Goal: Information Seeking & Learning: Learn about a topic

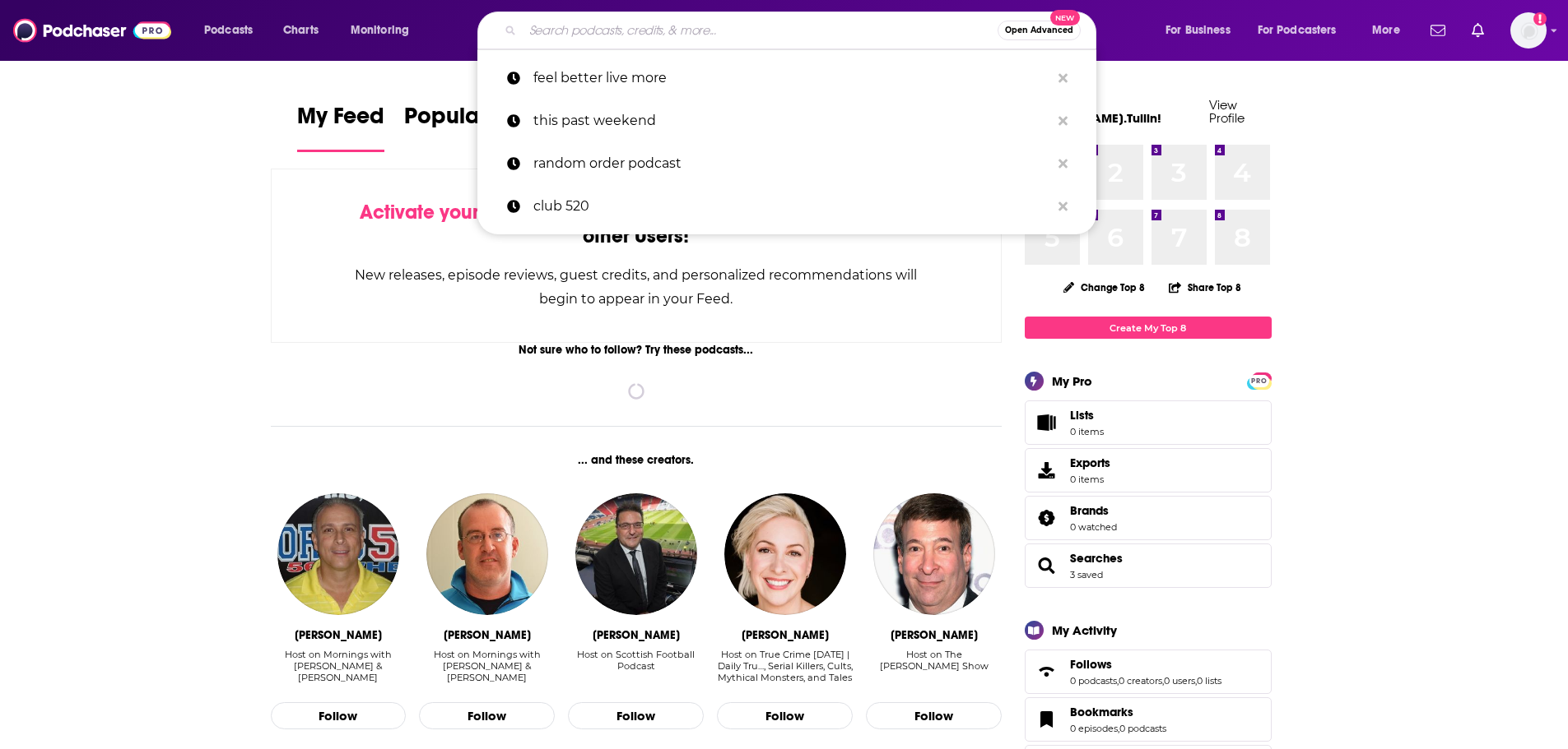
click at [774, 22] on input "Search podcasts, credits, & more..." at bounding box center [760, 30] width 475 height 26
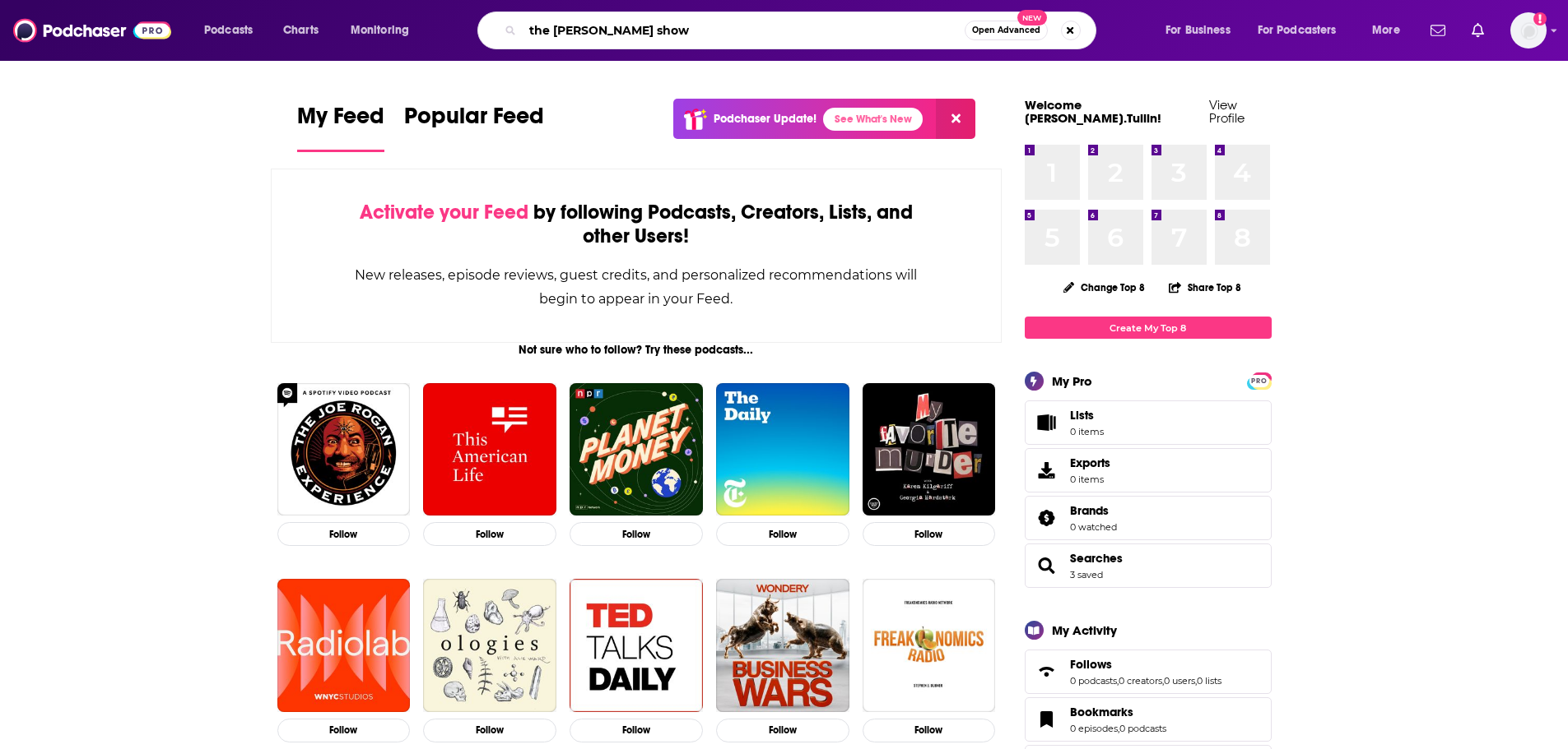
type input "the [PERSON_NAME] show"
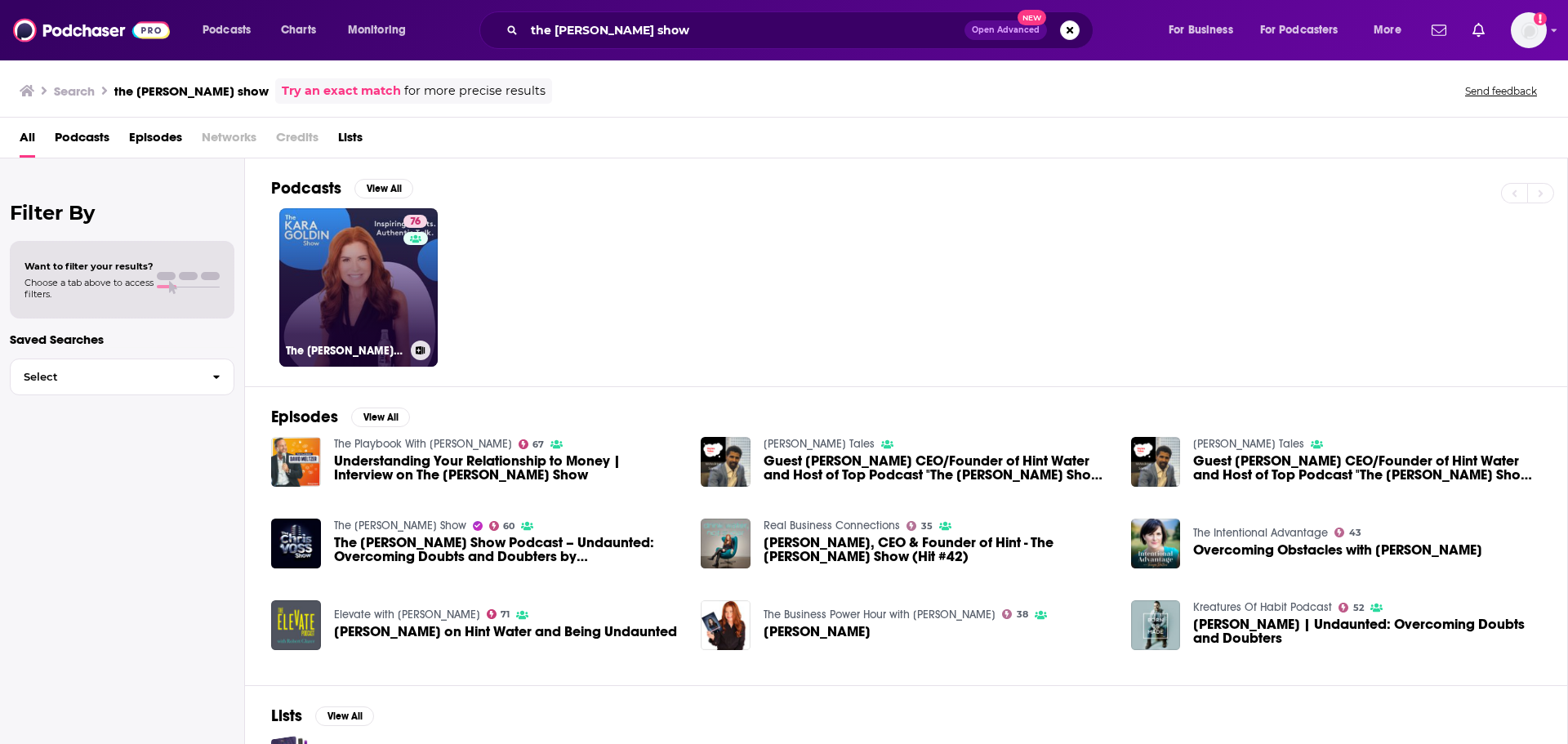
click at [388, 288] on link "76 The [PERSON_NAME] Show" at bounding box center [359, 287] width 159 height 159
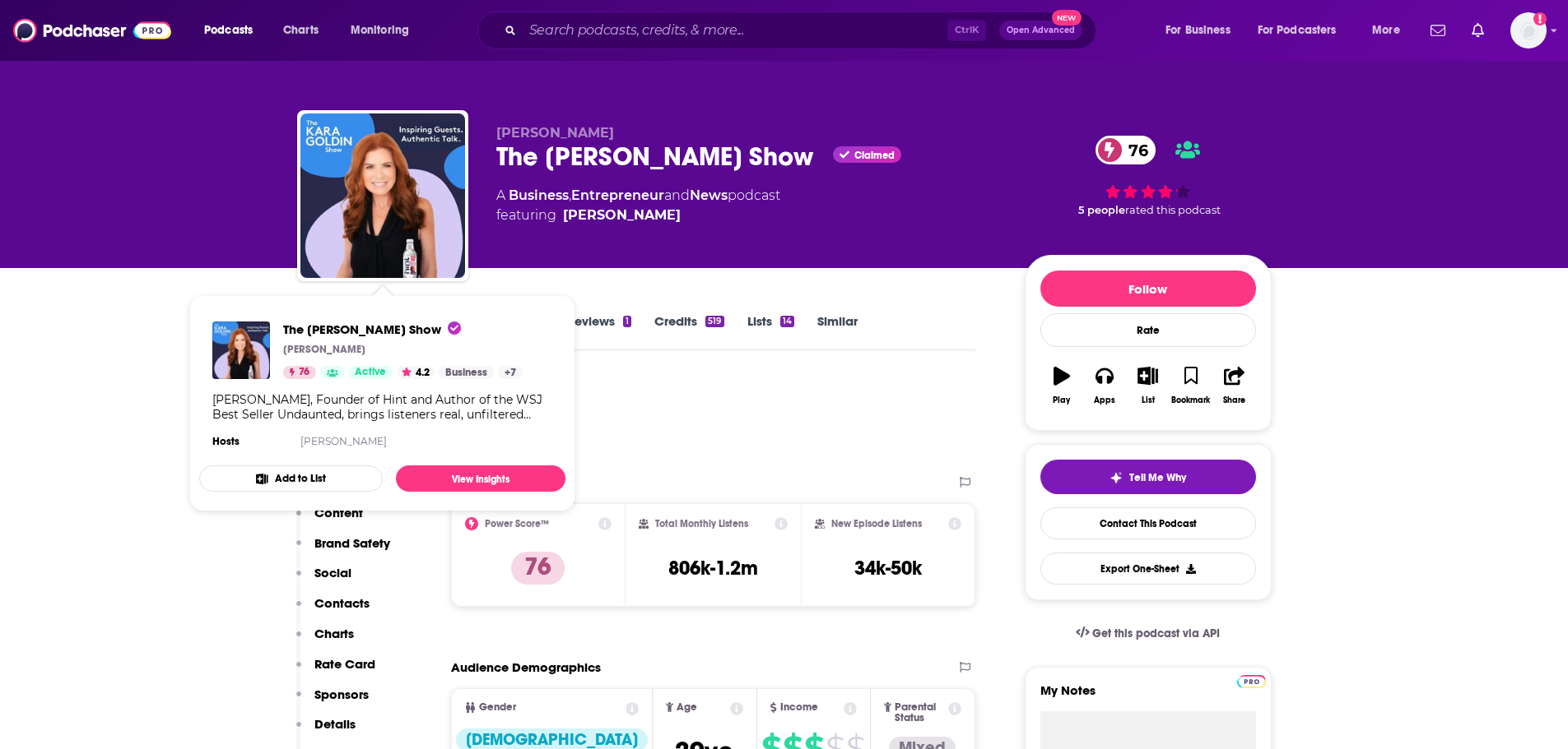
scroll to position [82, 0]
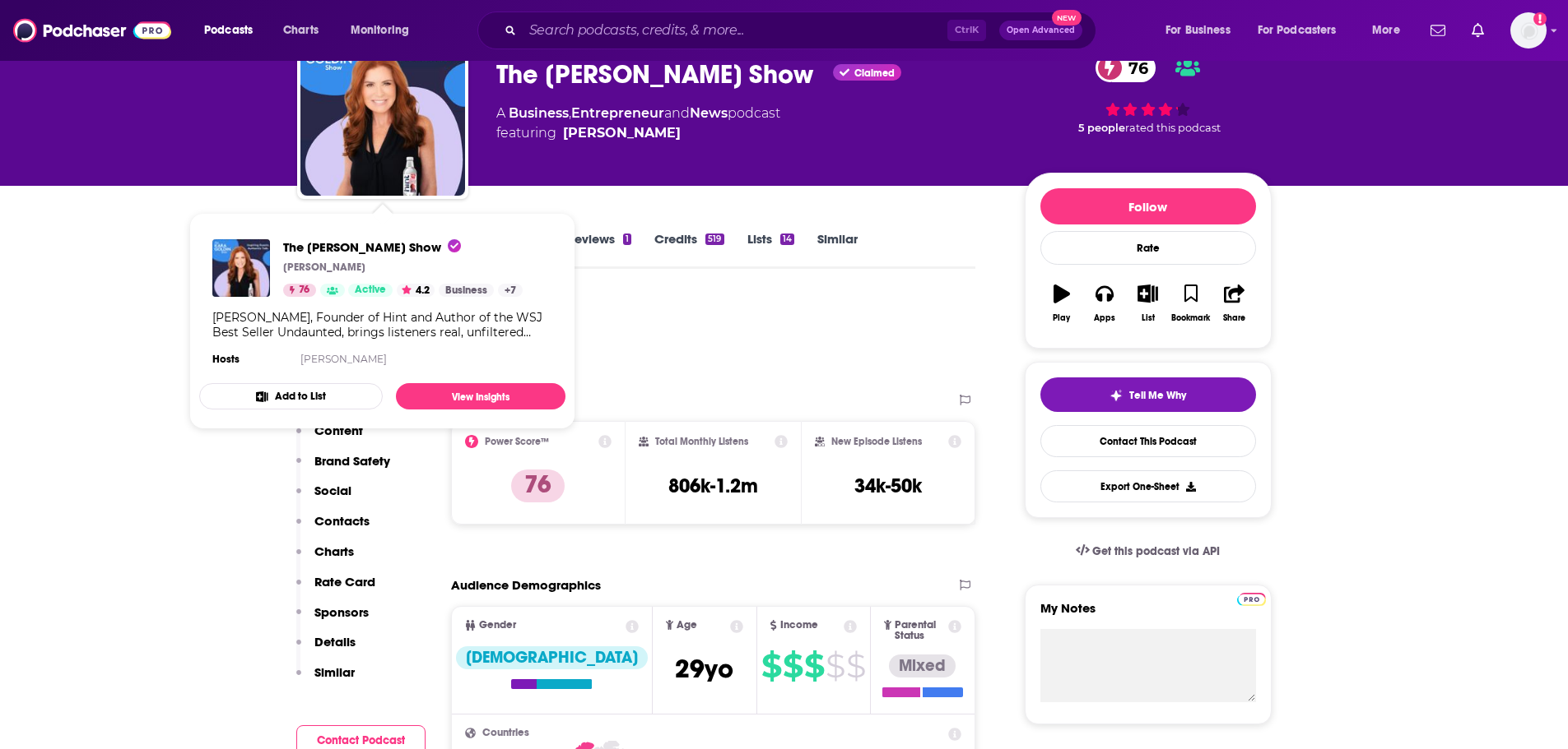
click at [605, 435] on icon at bounding box center [604, 441] width 13 height 13
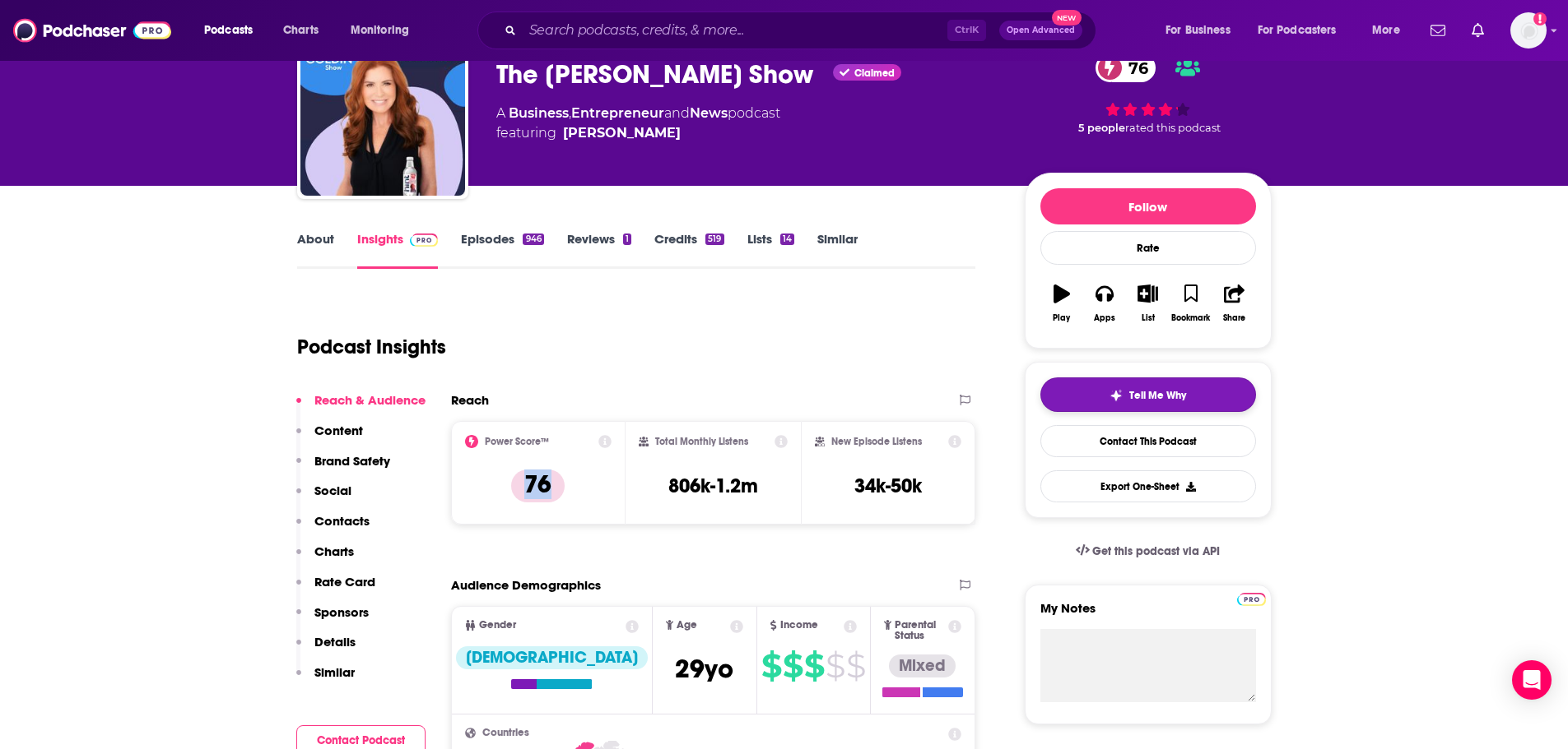
click at [1223, 404] on button "Tell Me Why" at bounding box center [1148, 395] width 215 height 35
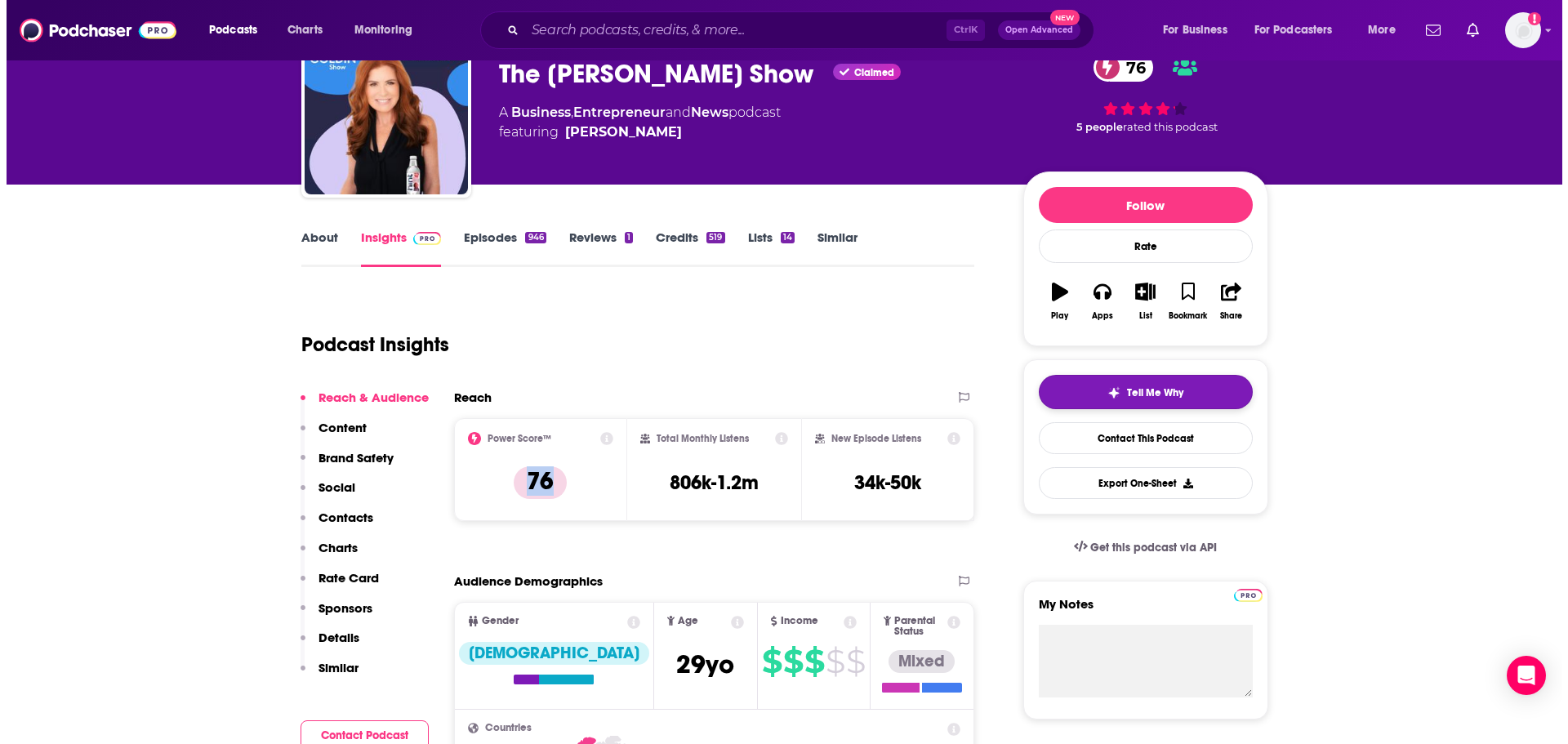
scroll to position [0, 0]
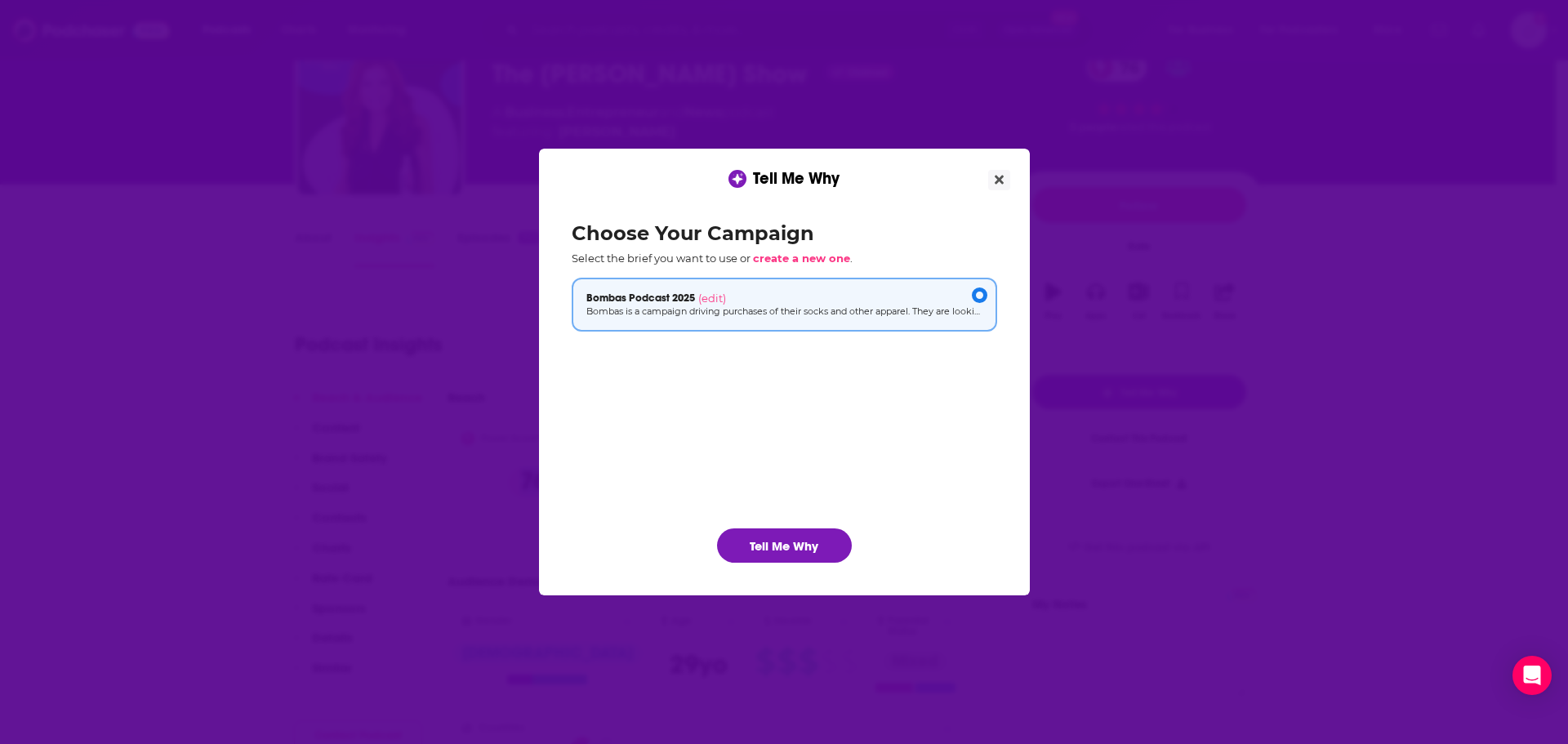
click at [993, 179] on button "Close" at bounding box center [999, 180] width 22 height 21
click at [993, 179] on div "Tell Me Why Choose Your Campaign Select the brief you want to use or create a n…" at bounding box center [784, 372] width 1568 height 744
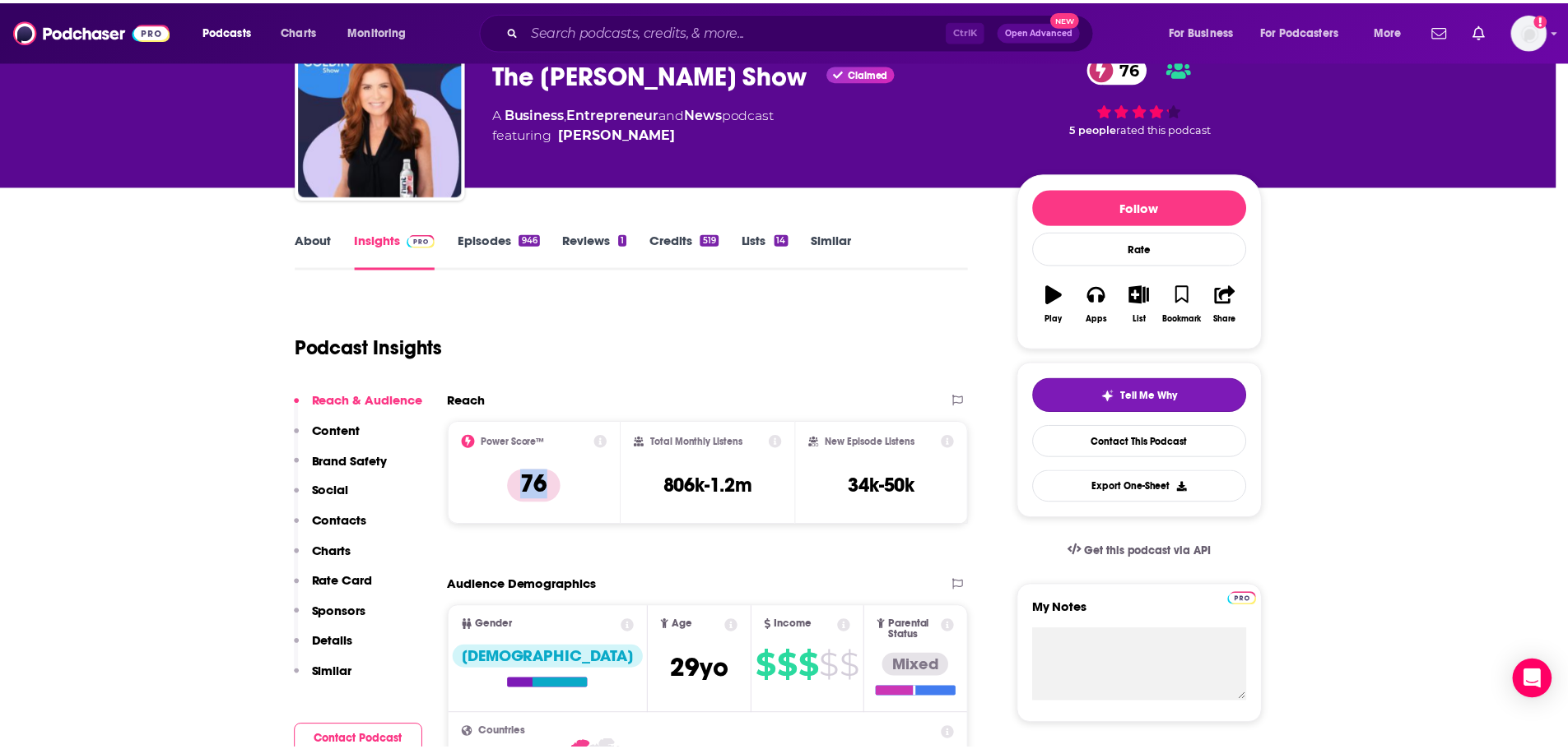
scroll to position [82, 0]
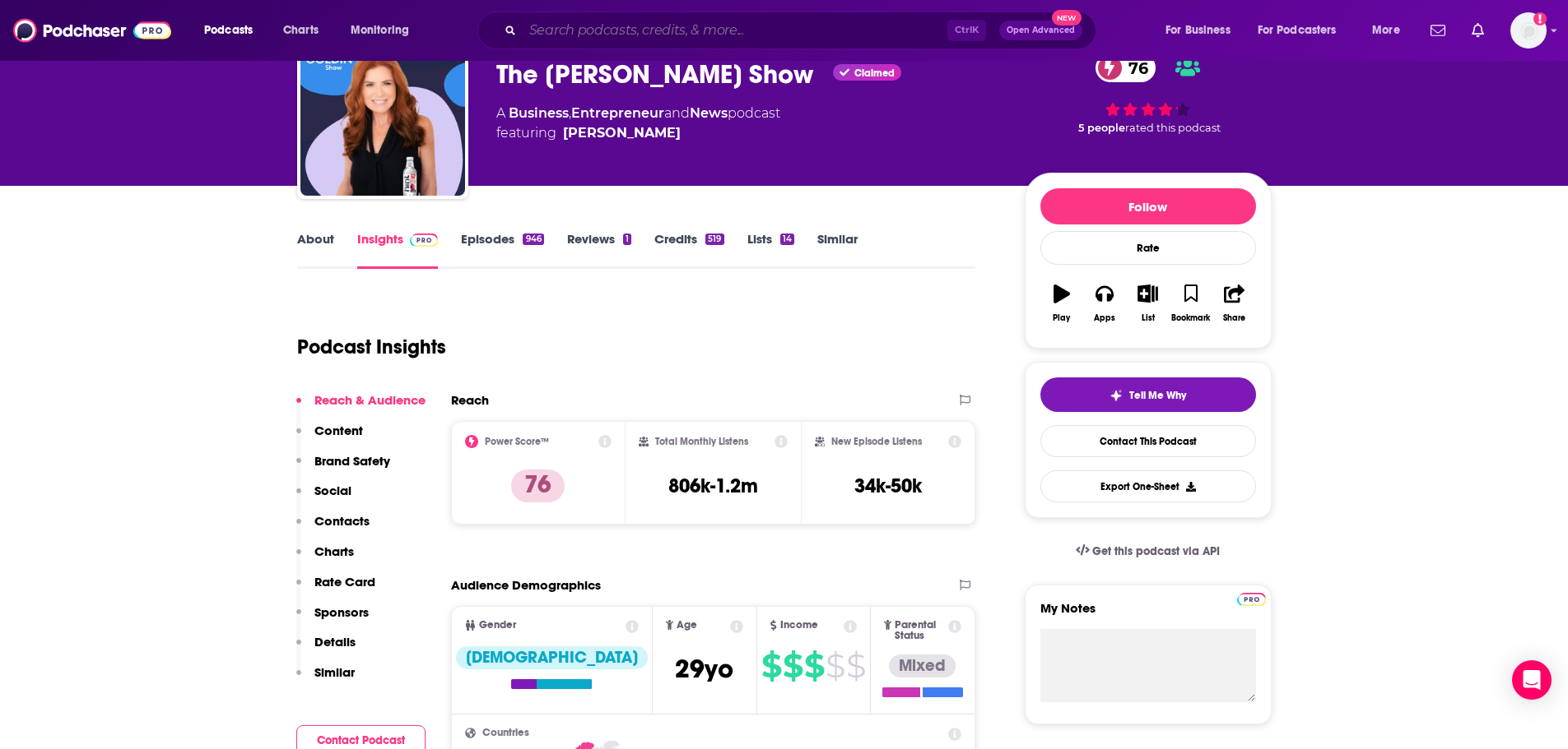
click at [846, 40] on input "Search podcasts, credits, & more..." at bounding box center [735, 30] width 424 height 26
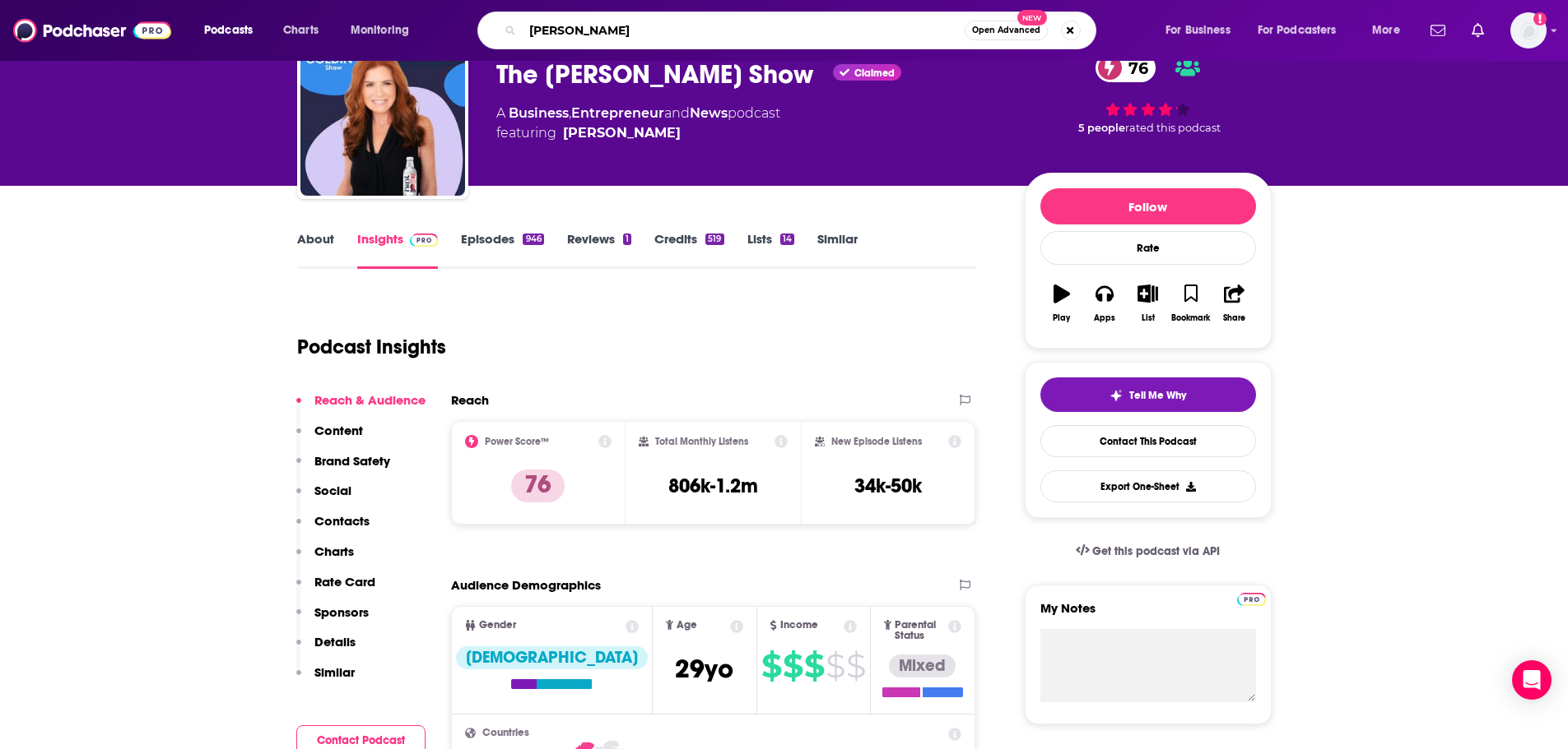
type input "tosh show"
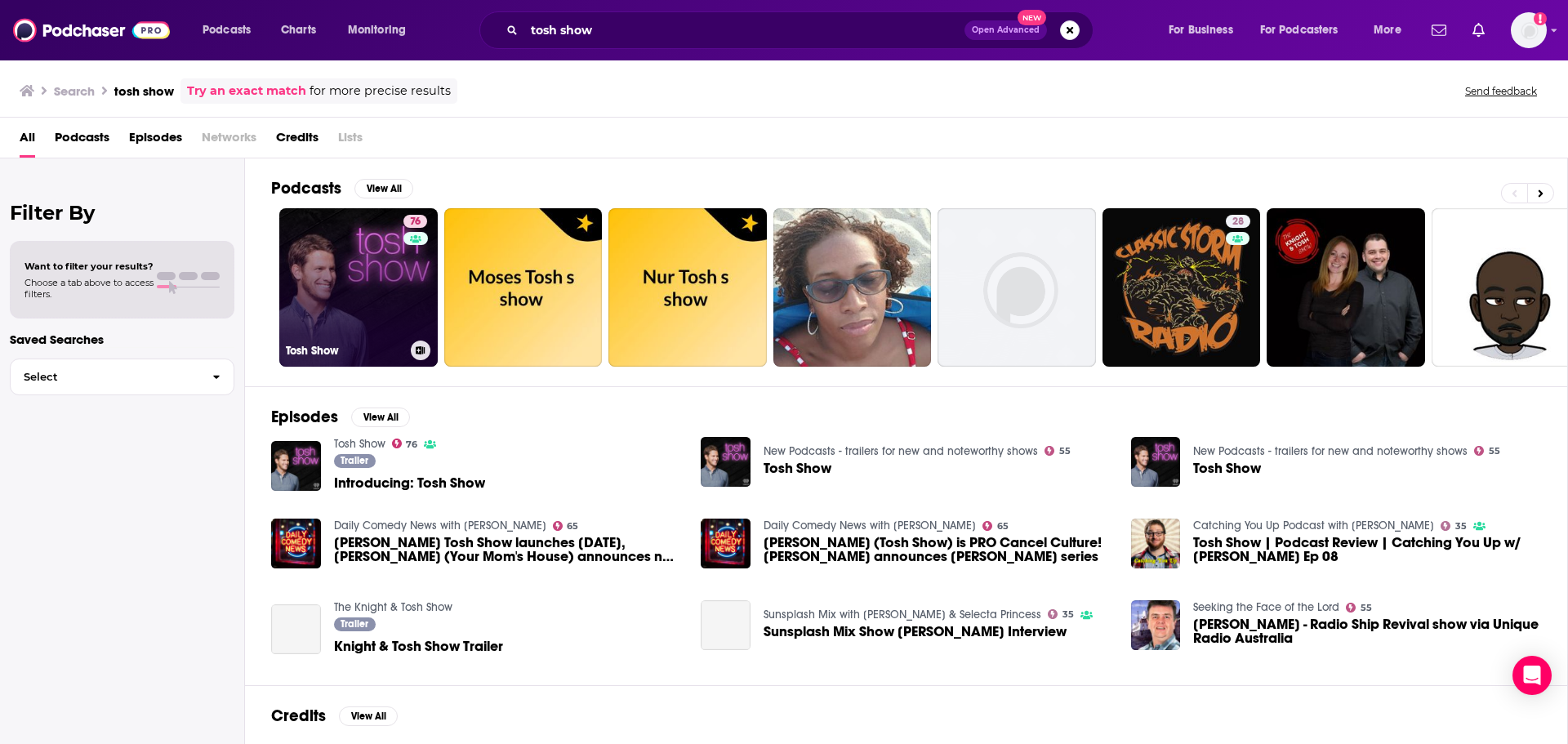
click at [375, 299] on link "76 Tosh Show" at bounding box center [359, 287] width 159 height 159
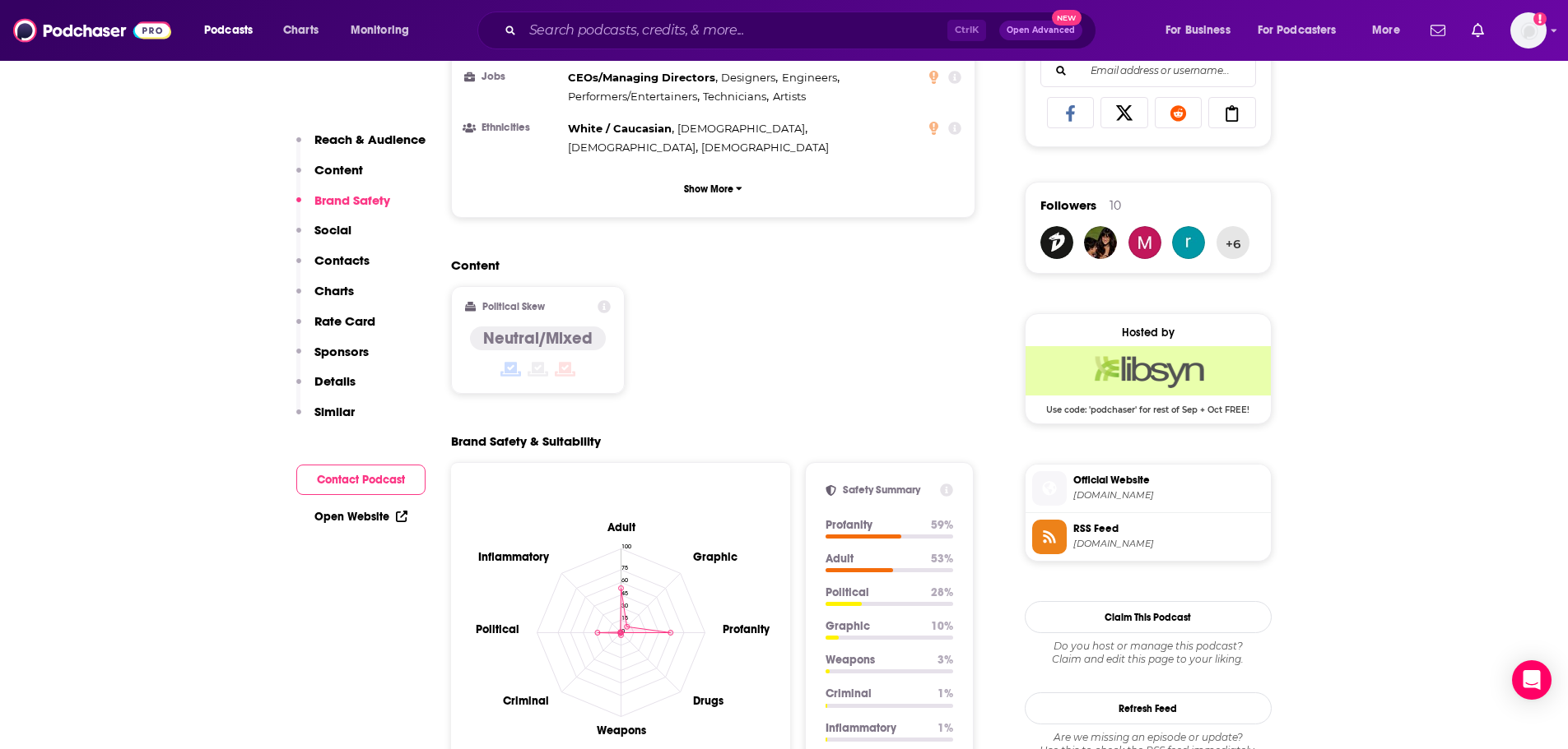
scroll to position [1070, 0]
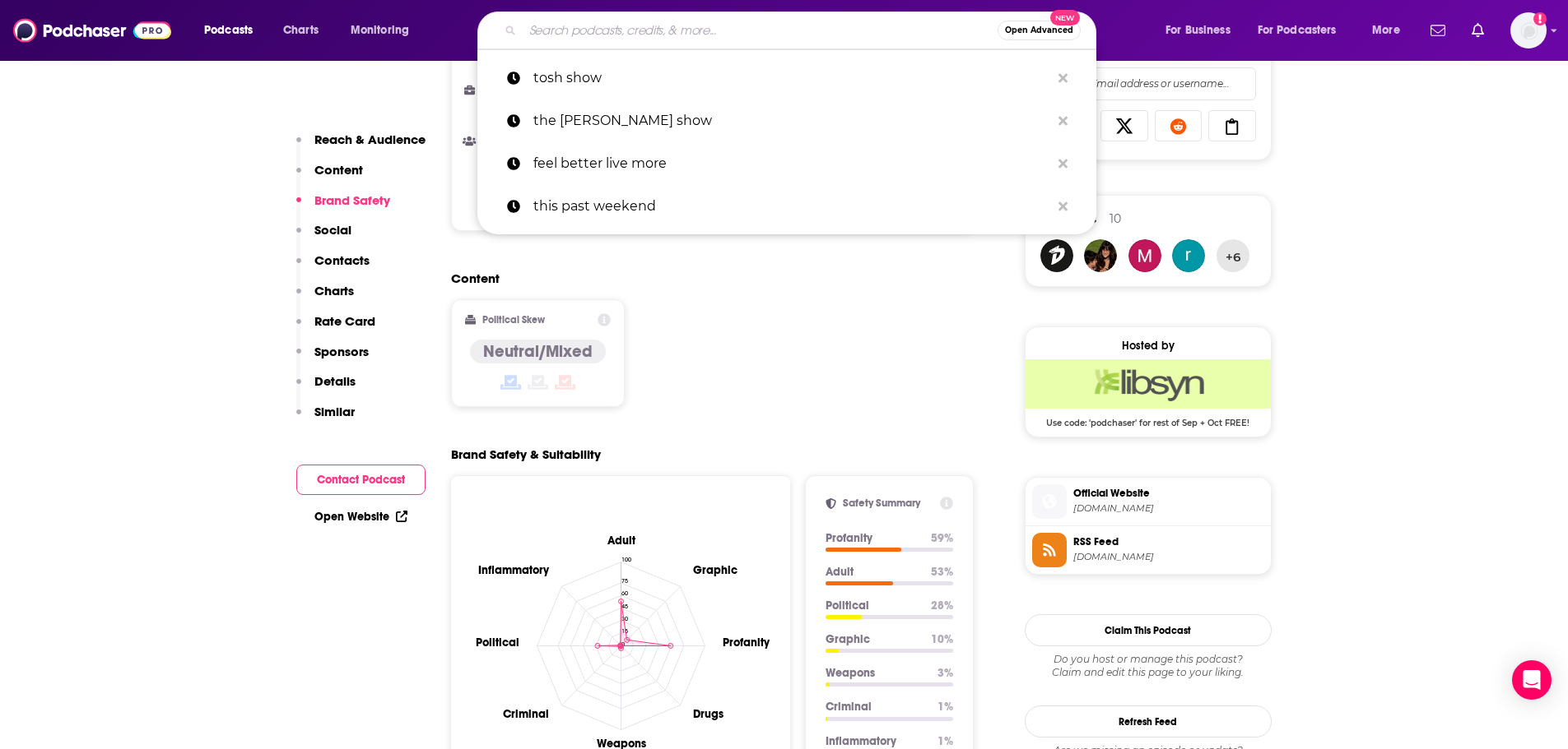
click at [578, 24] on input "Search podcasts, credits, & more..." at bounding box center [760, 30] width 475 height 26
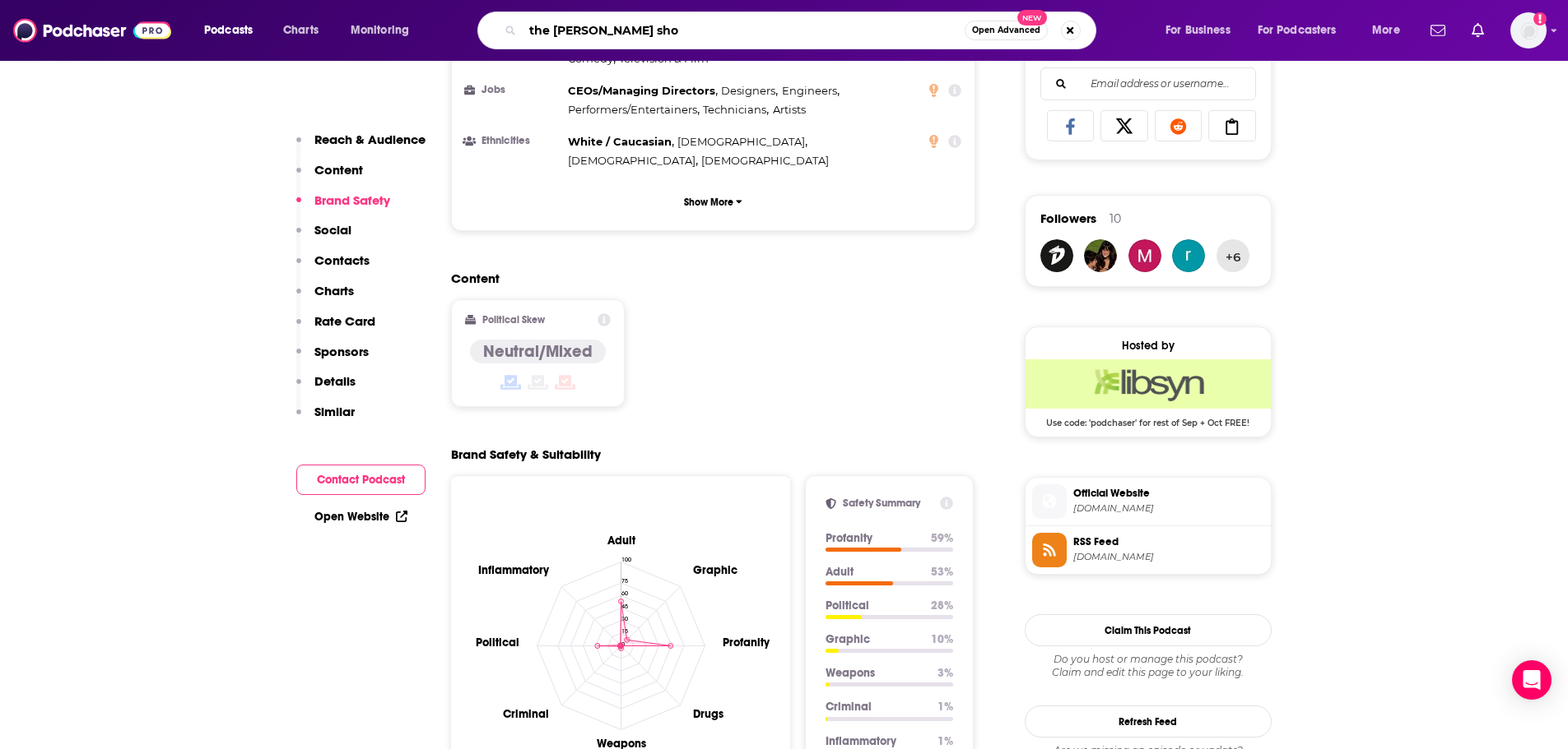
type input "the [PERSON_NAME] show"
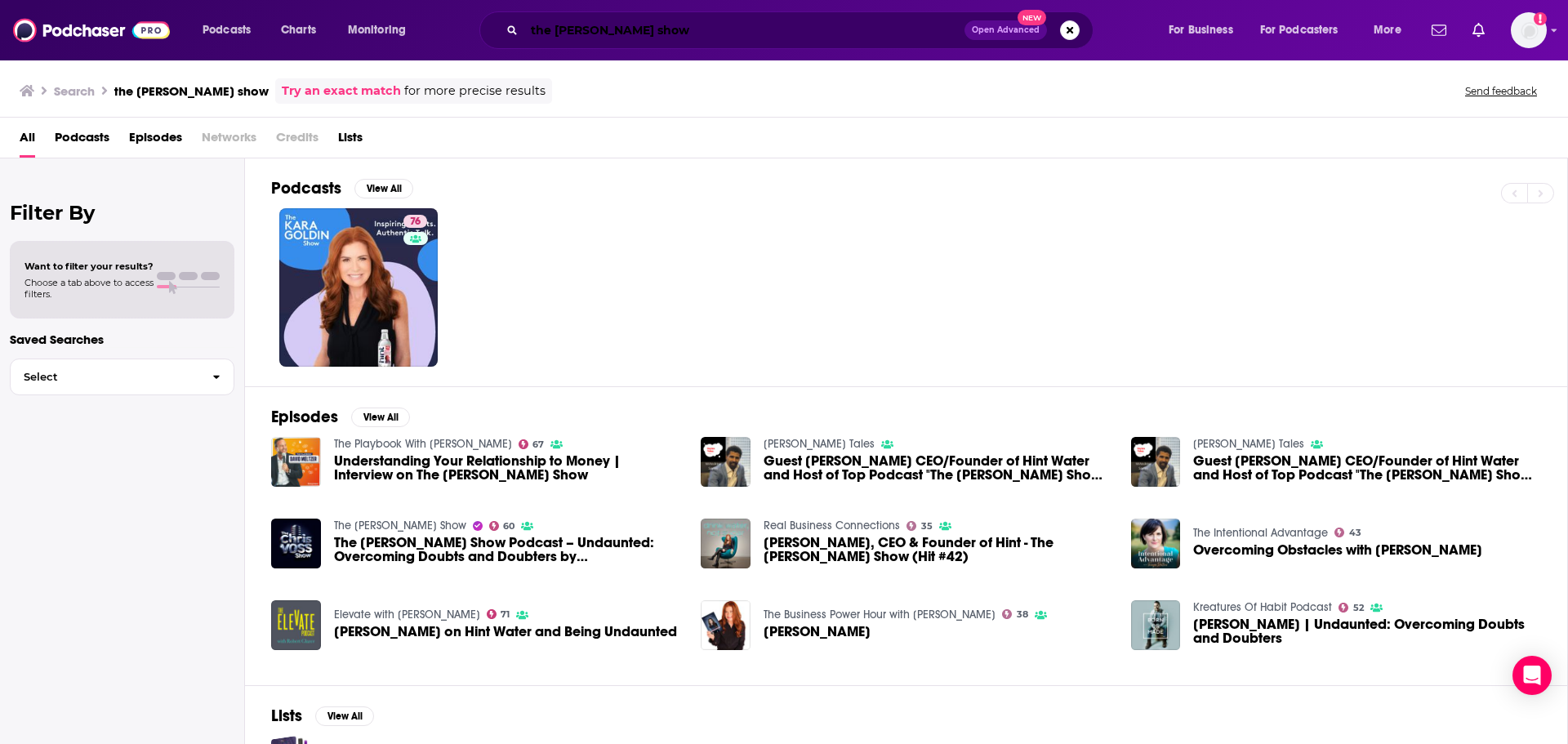
click at [684, 24] on input "the [PERSON_NAME] show" at bounding box center [744, 30] width 440 height 26
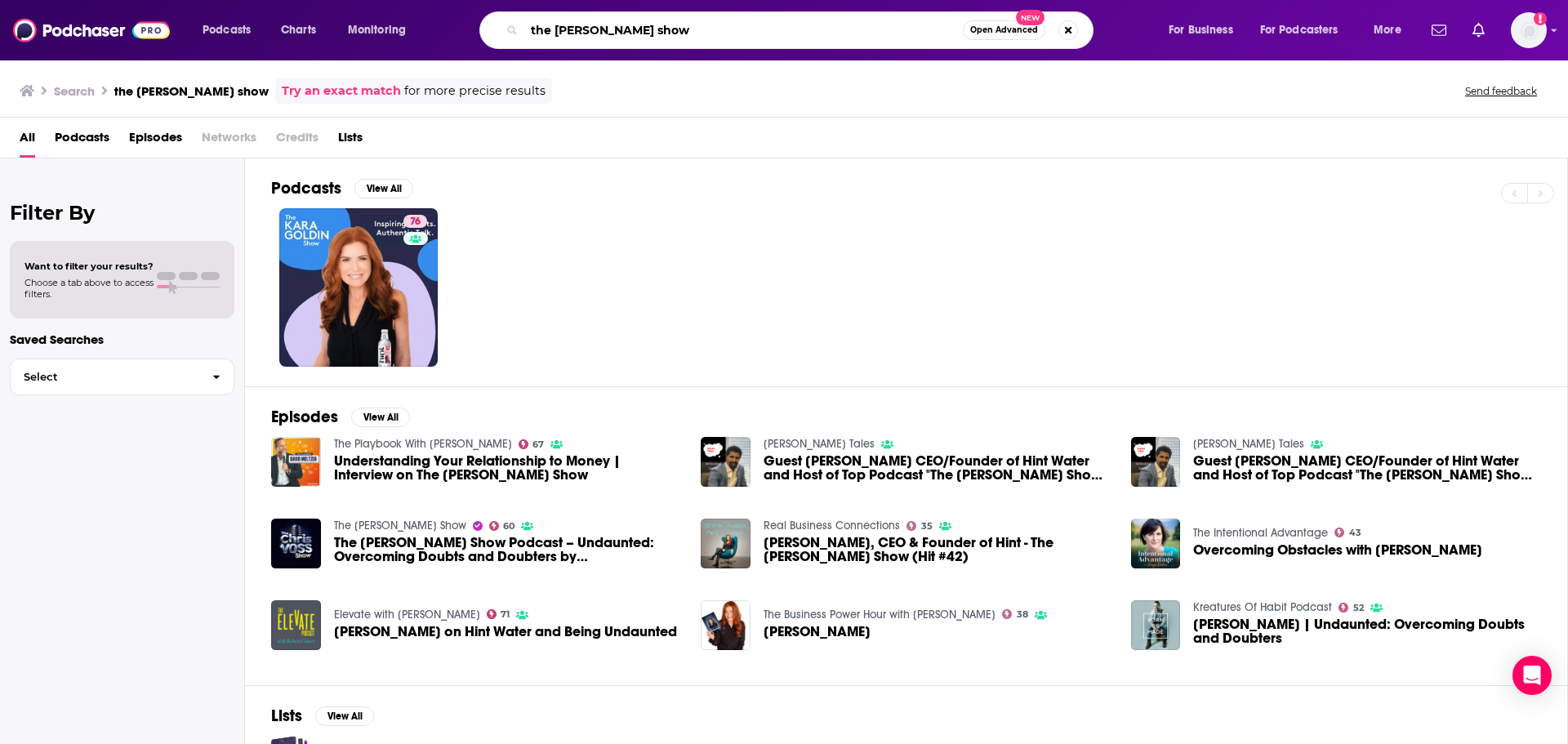
drag, startPoint x: 684, startPoint y: 24, endPoint x: 523, endPoint y: 11, distance: 161.5
click at [523, 11] on div "the [PERSON_NAME] show Open Advanced New" at bounding box center [787, 30] width 614 height 38
type input "the meidas touch podcast"
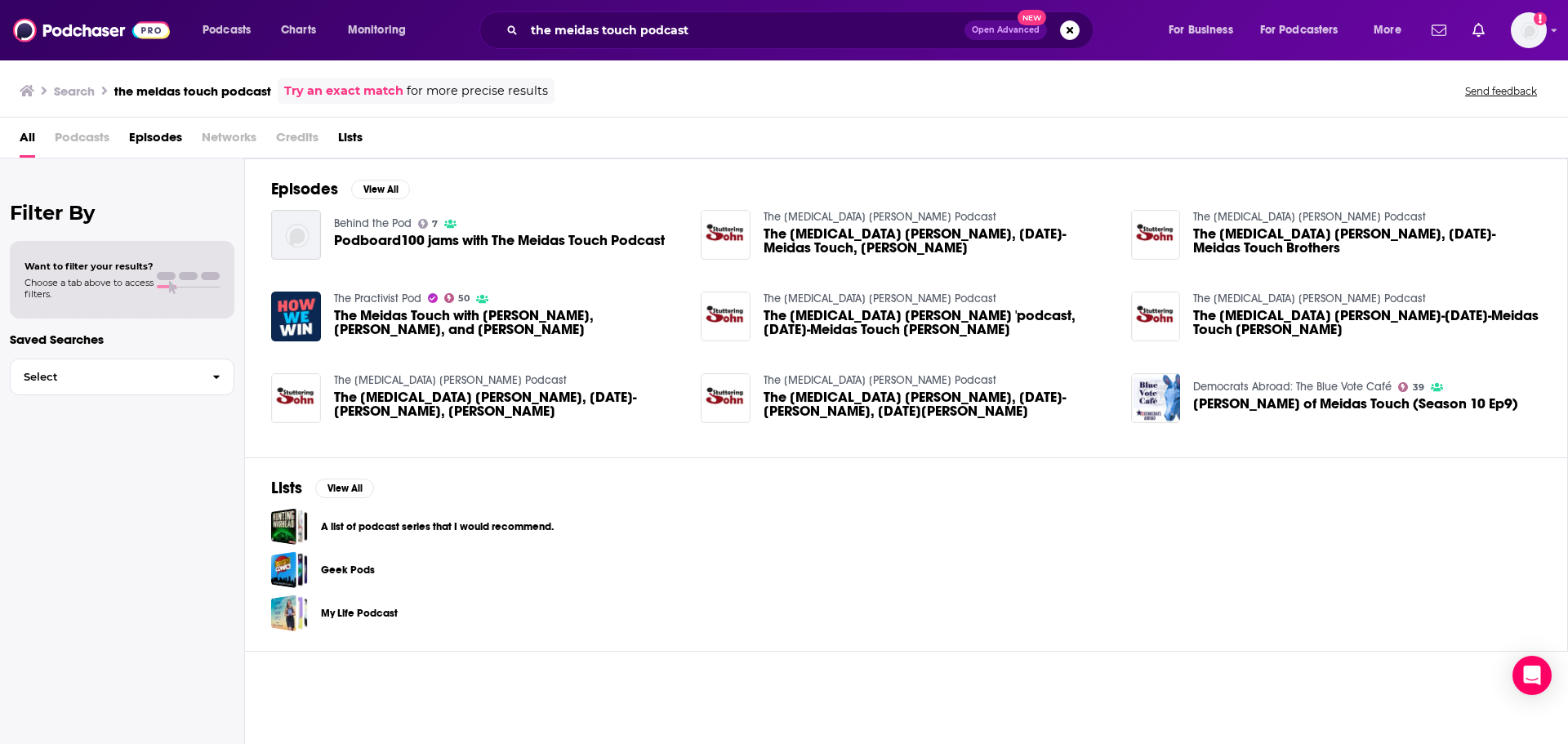
click at [466, 310] on span "The Meidas Touch with [PERSON_NAME], [PERSON_NAME], and [PERSON_NAME]" at bounding box center [508, 323] width 348 height 27
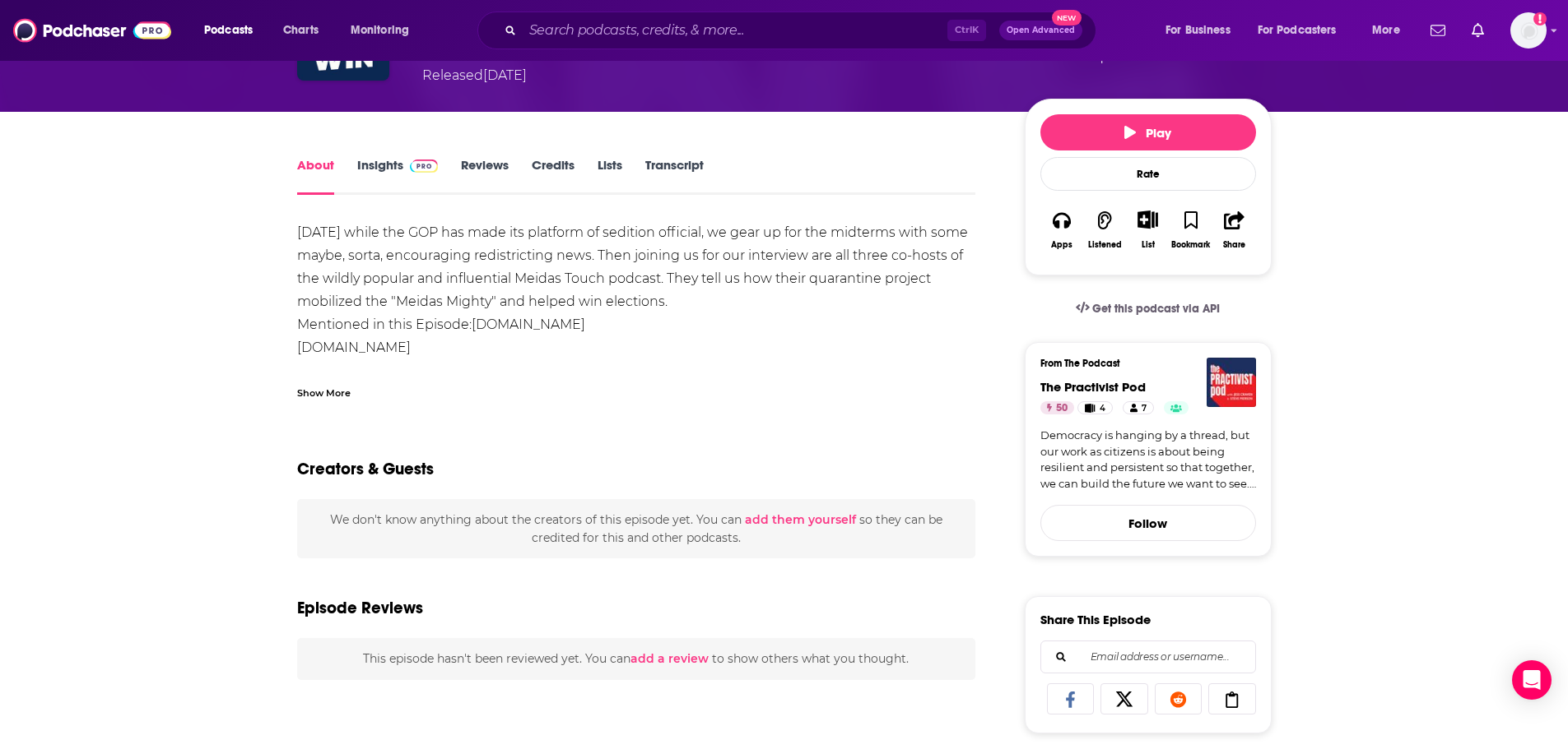
scroll to position [82, 0]
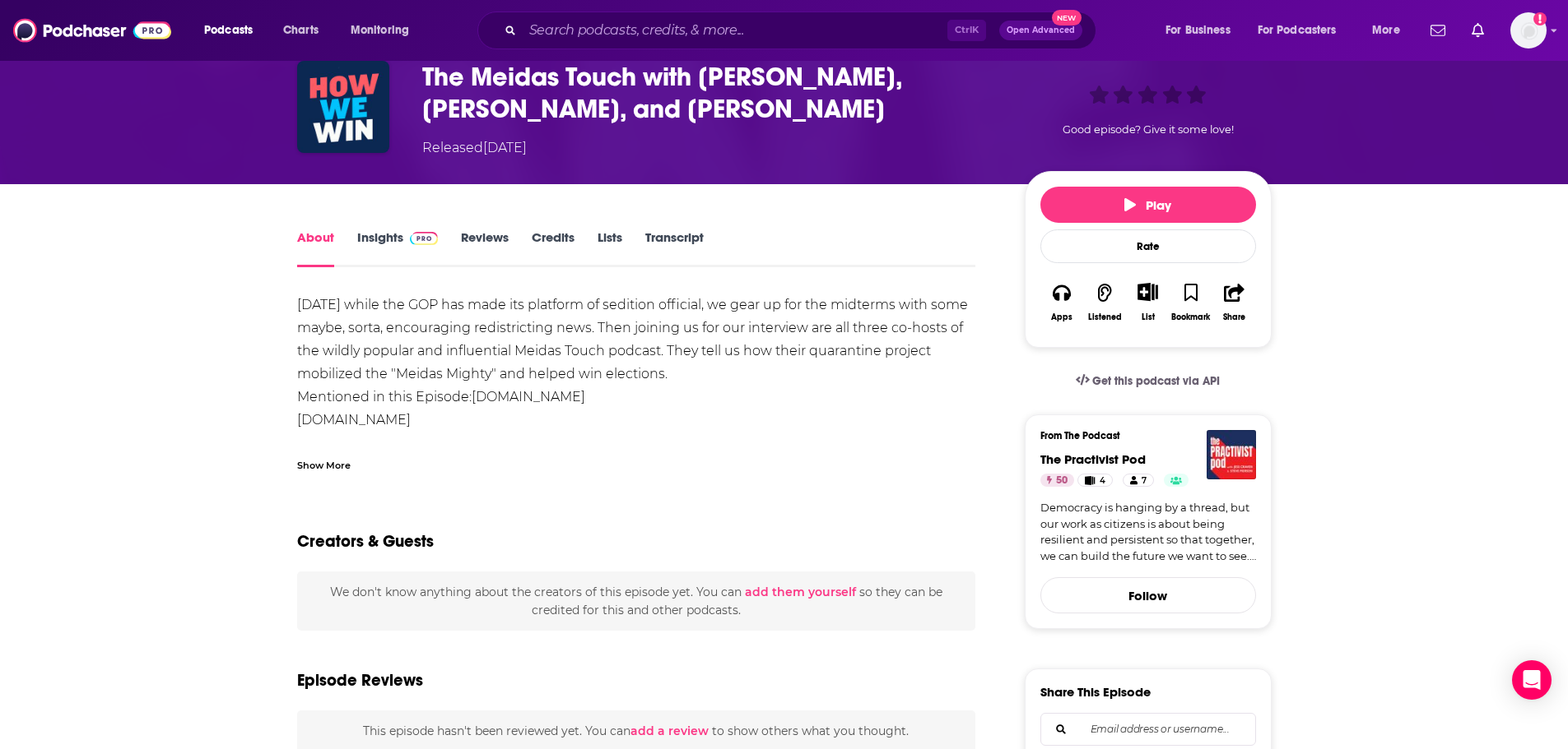
click at [485, 240] on link "Reviews" at bounding box center [484, 249] width 48 height 38
click at [485, 184] on div "The Meidas Touch with [PERSON_NAME], [PERSON_NAME], and [PERSON_NAME] Released …" at bounding box center [784, 109] width 1054 height 149
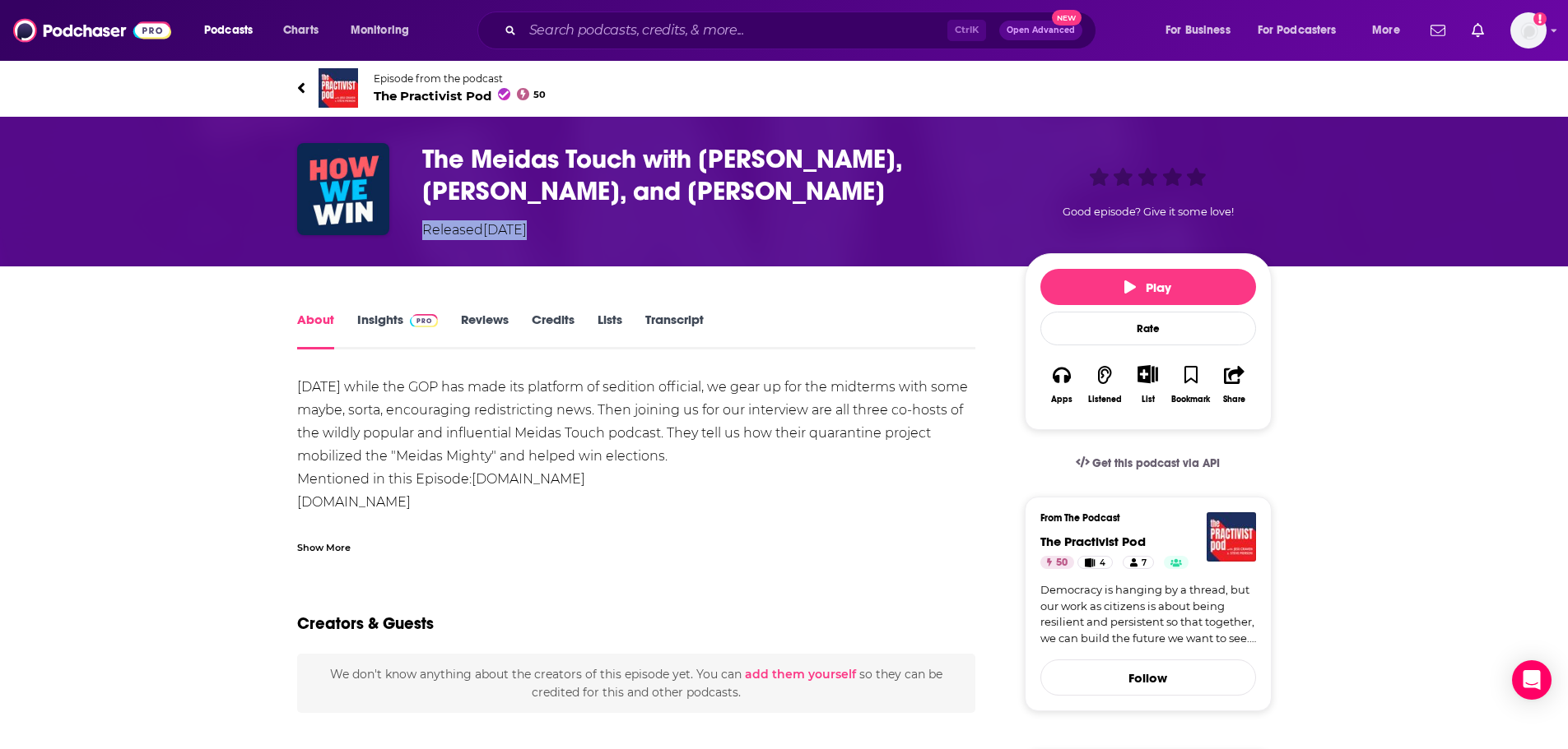
click at [485, 242] on body "Podcasts Charts Monitoring Ctrl K Open Advanced New For Business For Podcasters…" at bounding box center [784, 374] width 1568 height 749
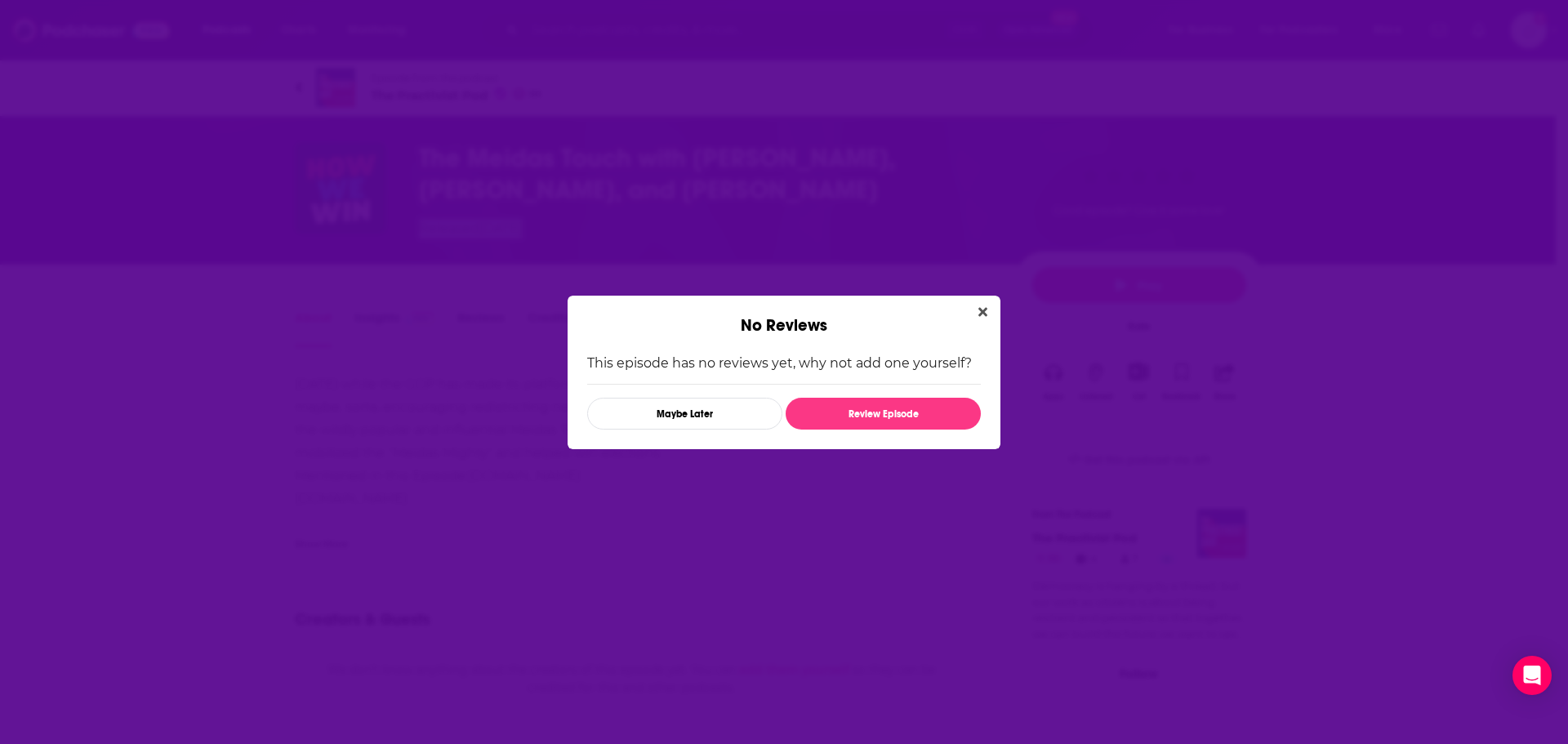
click at [1379, 148] on div "No Reviews This episode has no reviews yet, why not add one yourself? Maybe Lat…" at bounding box center [784, 372] width 1568 height 744
click at [1379, 149] on div "No Reviews This episode has no reviews yet, why not add one yourself? Maybe Lat…" at bounding box center [784, 372] width 1568 height 744
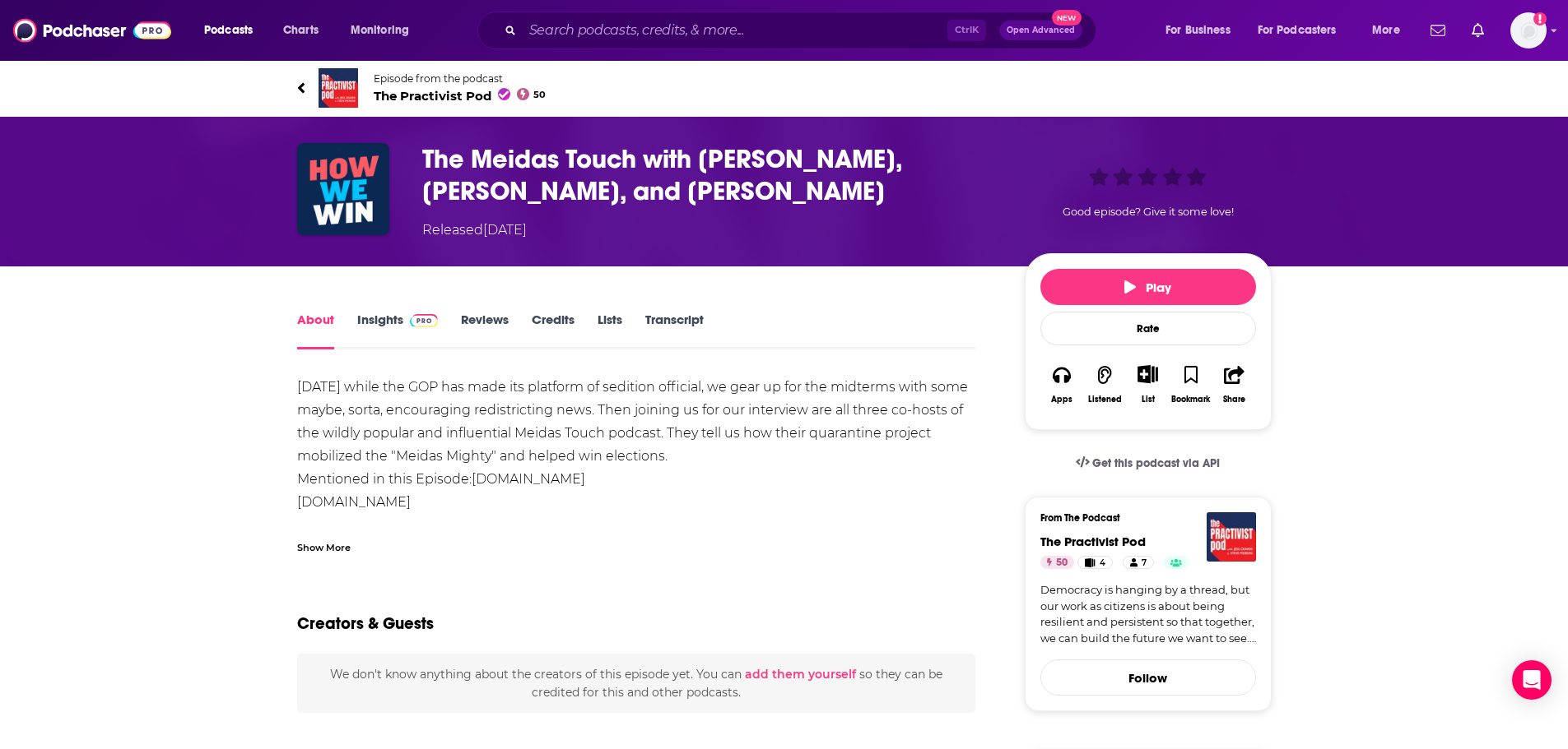
click at [468, 327] on link "Reviews" at bounding box center [484, 331] width 48 height 38
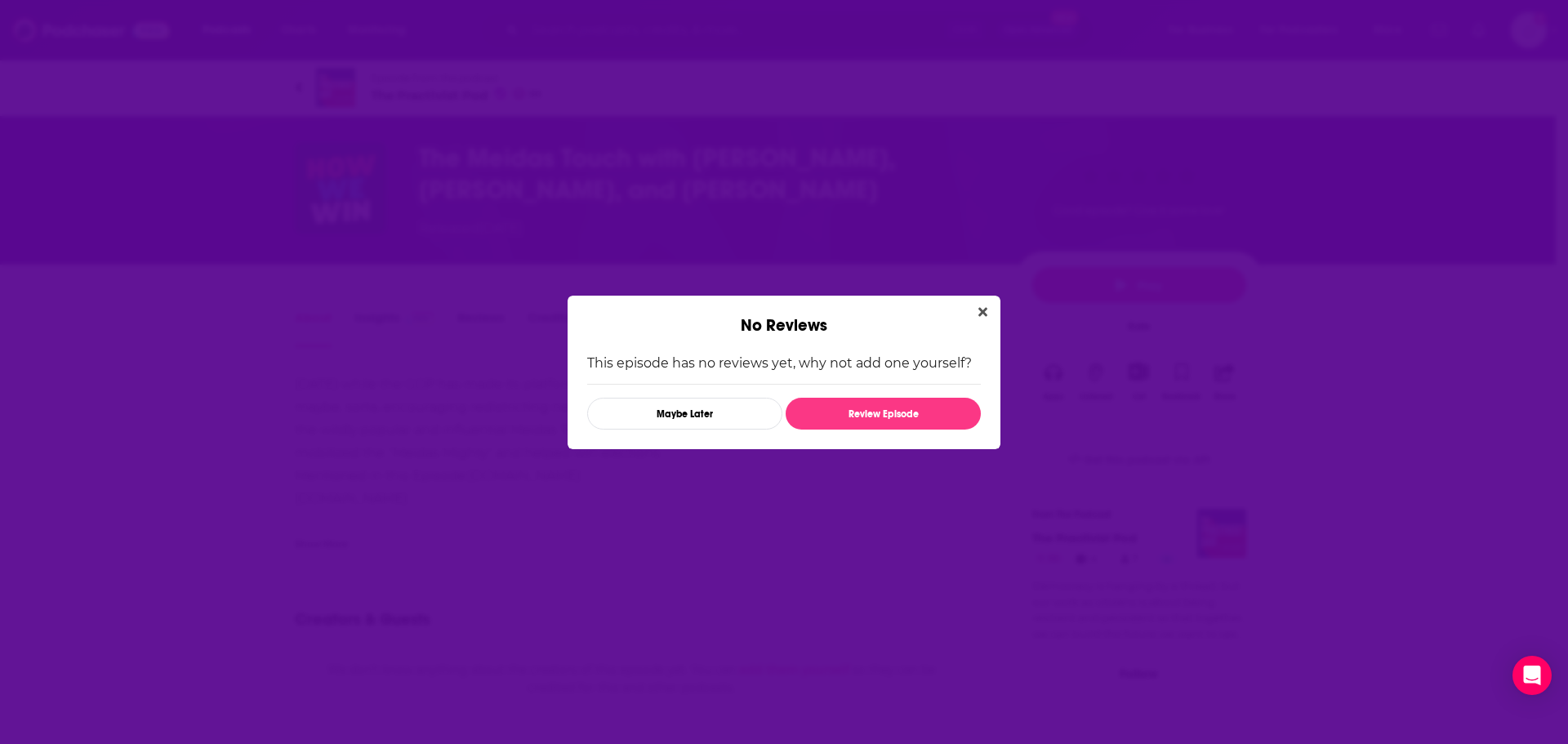
click at [1168, 59] on div "No Reviews This episode has no reviews yet, why not add one yourself? Maybe Lat…" at bounding box center [784, 372] width 1568 height 744
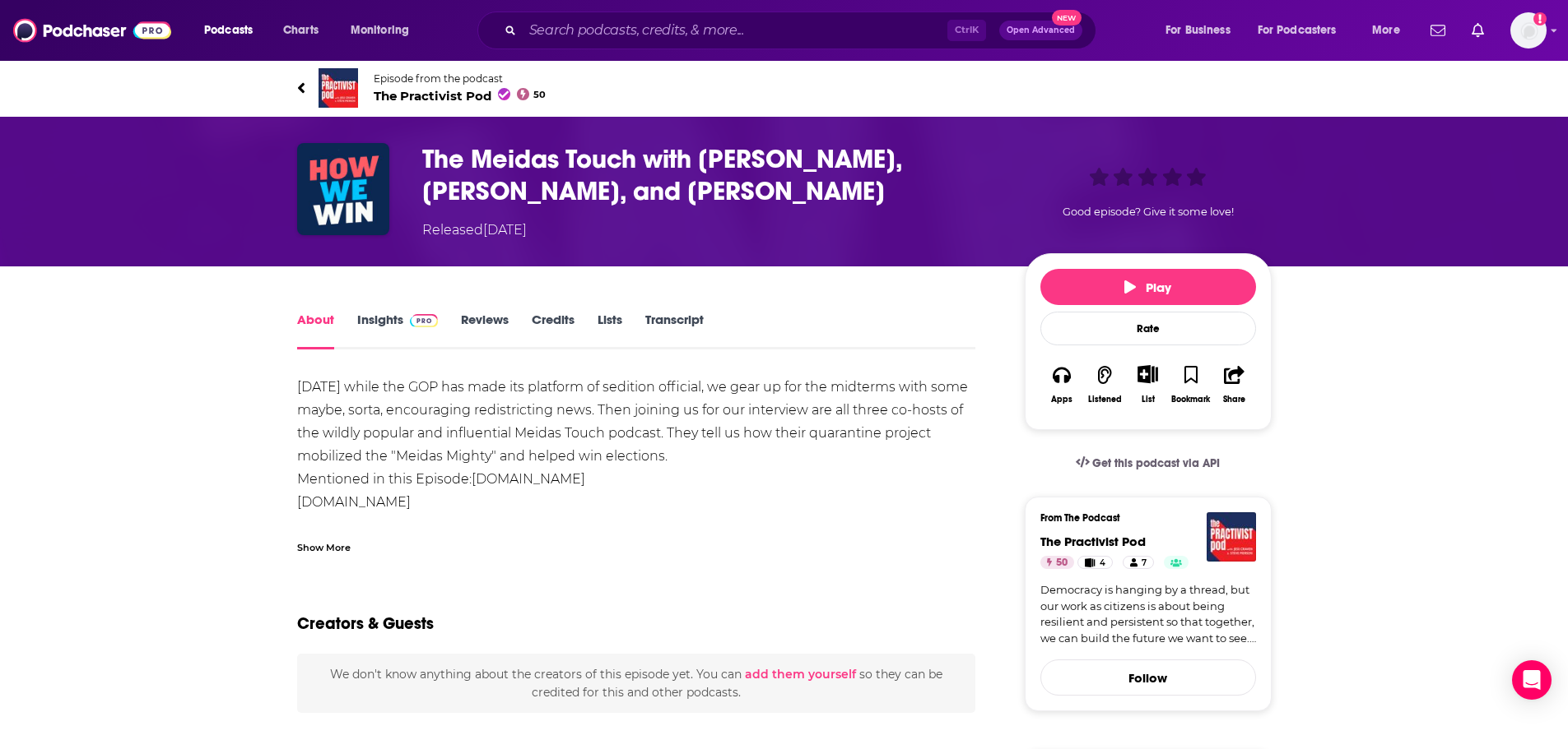
click at [304, 84] on icon at bounding box center [302, 87] width 9 height 16
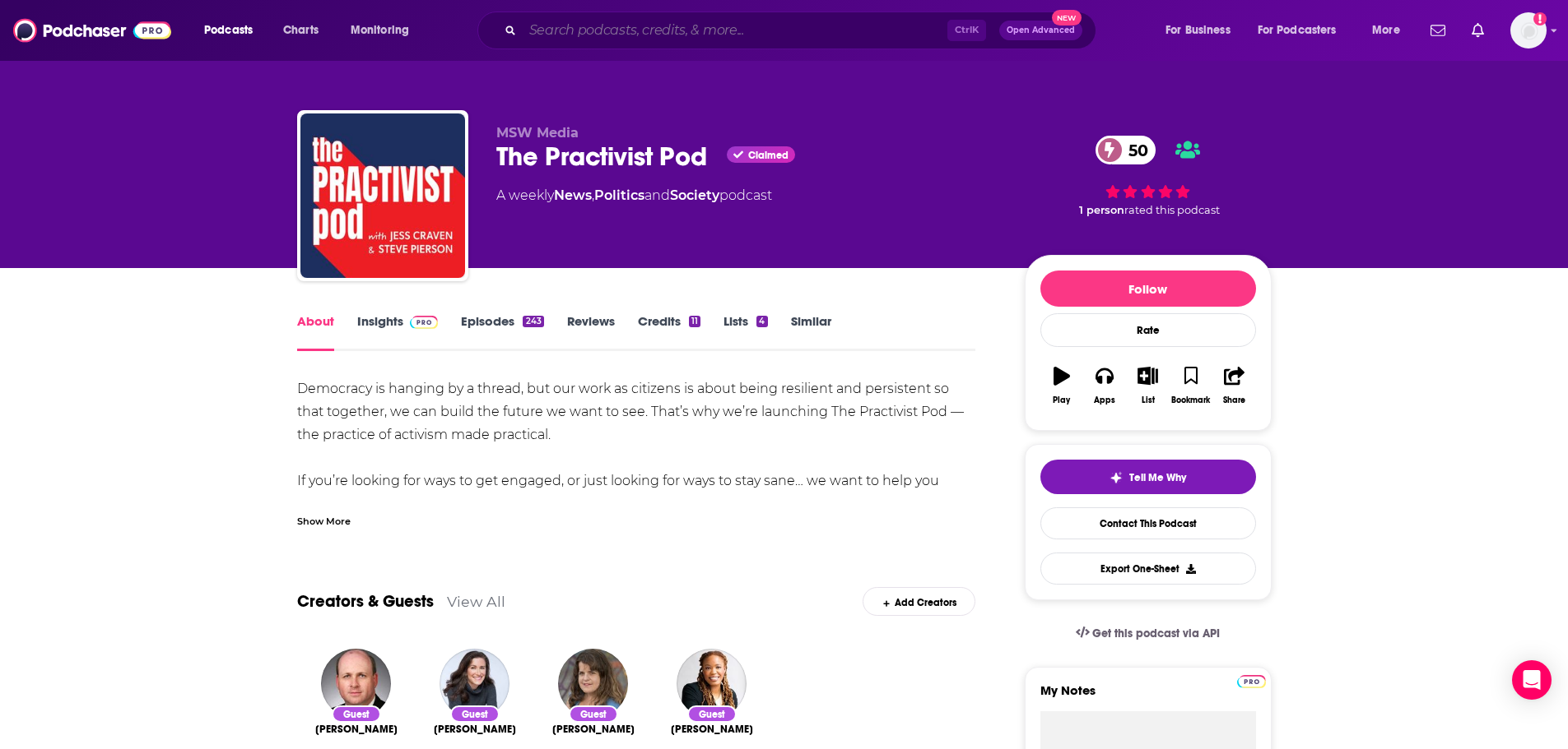
click at [609, 34] on input "Search podcasts, credits, & more..." at bounding box center [735, 30] width 424 height 26
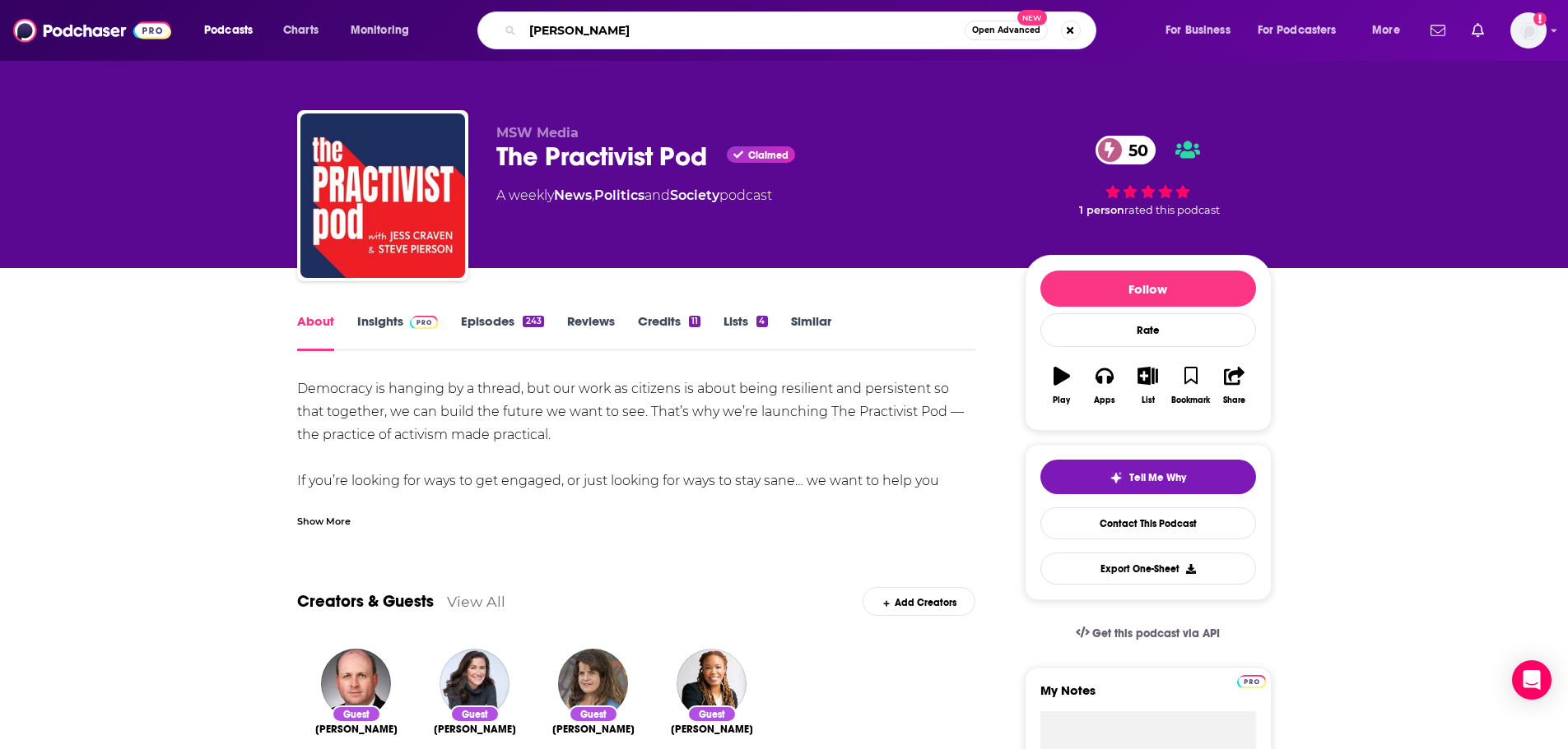
type input "tosh show"
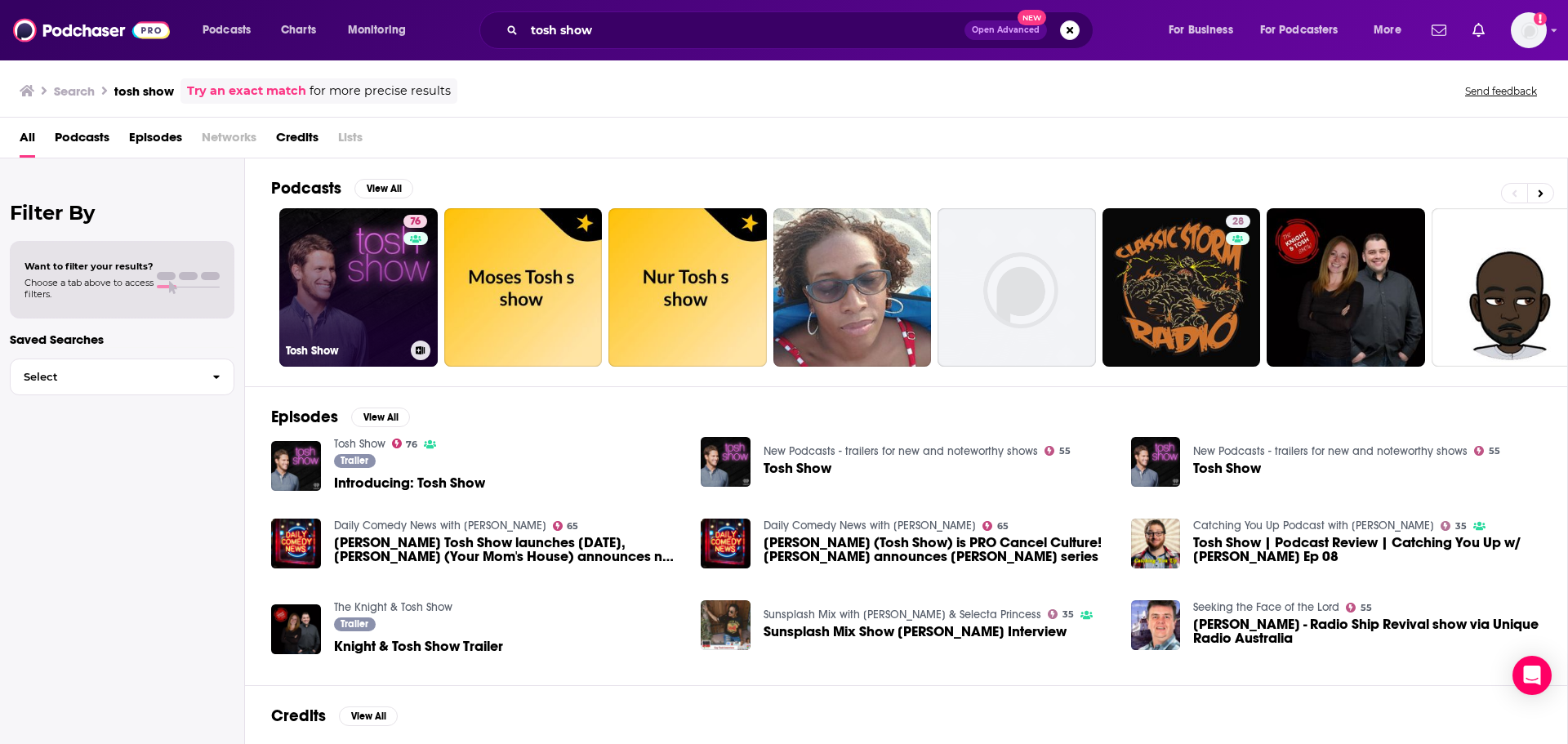
click at [328, 308] on link "76 Tosh Show" at bounding box center [359, 287] width 159 height 159
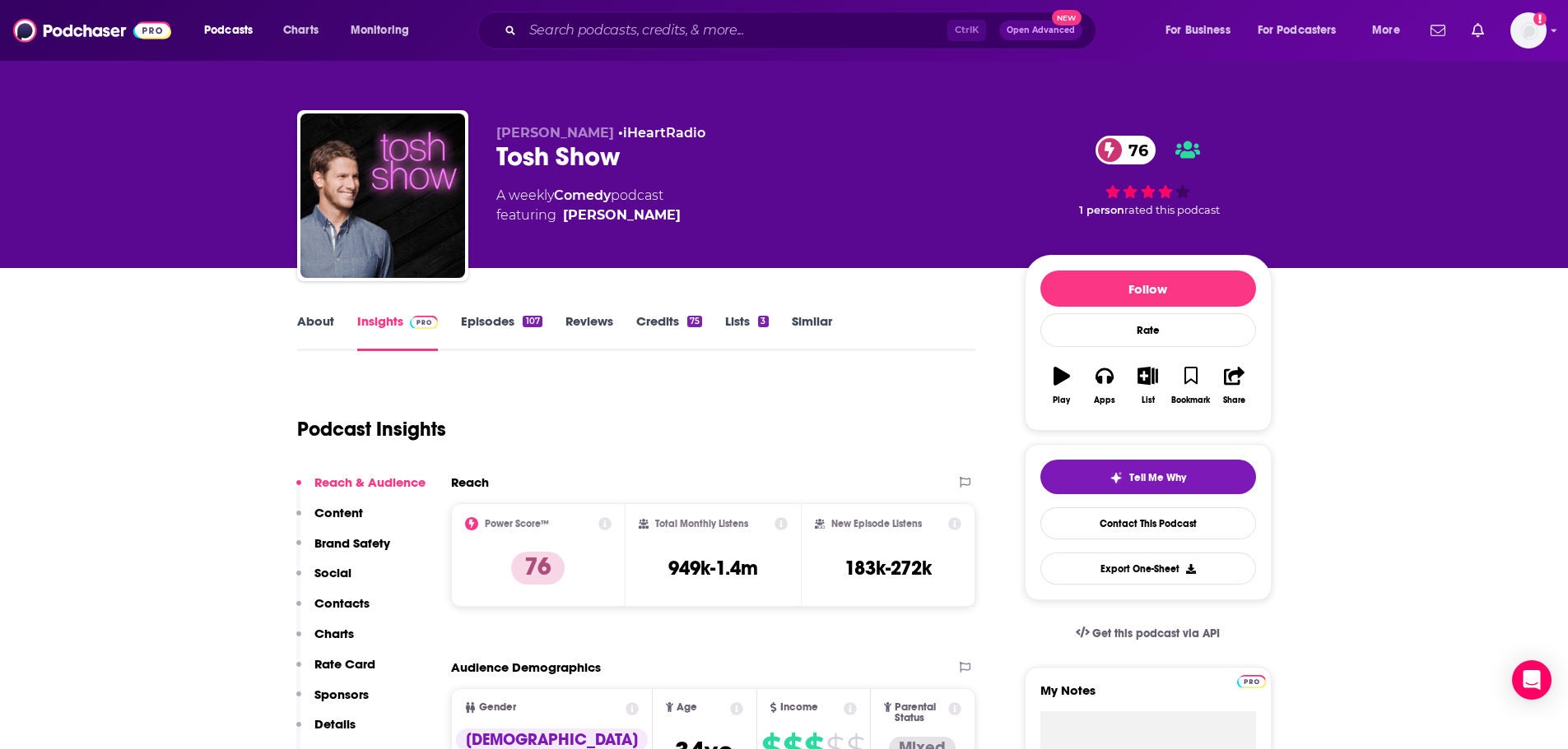
click at [864, 435] on div "Podcast Insights" at bounding box center [630, 419] width 666 height 84
click at [868, 438] on div "Podcast Insights" at bounding box center [630, 419] width 666 height 84
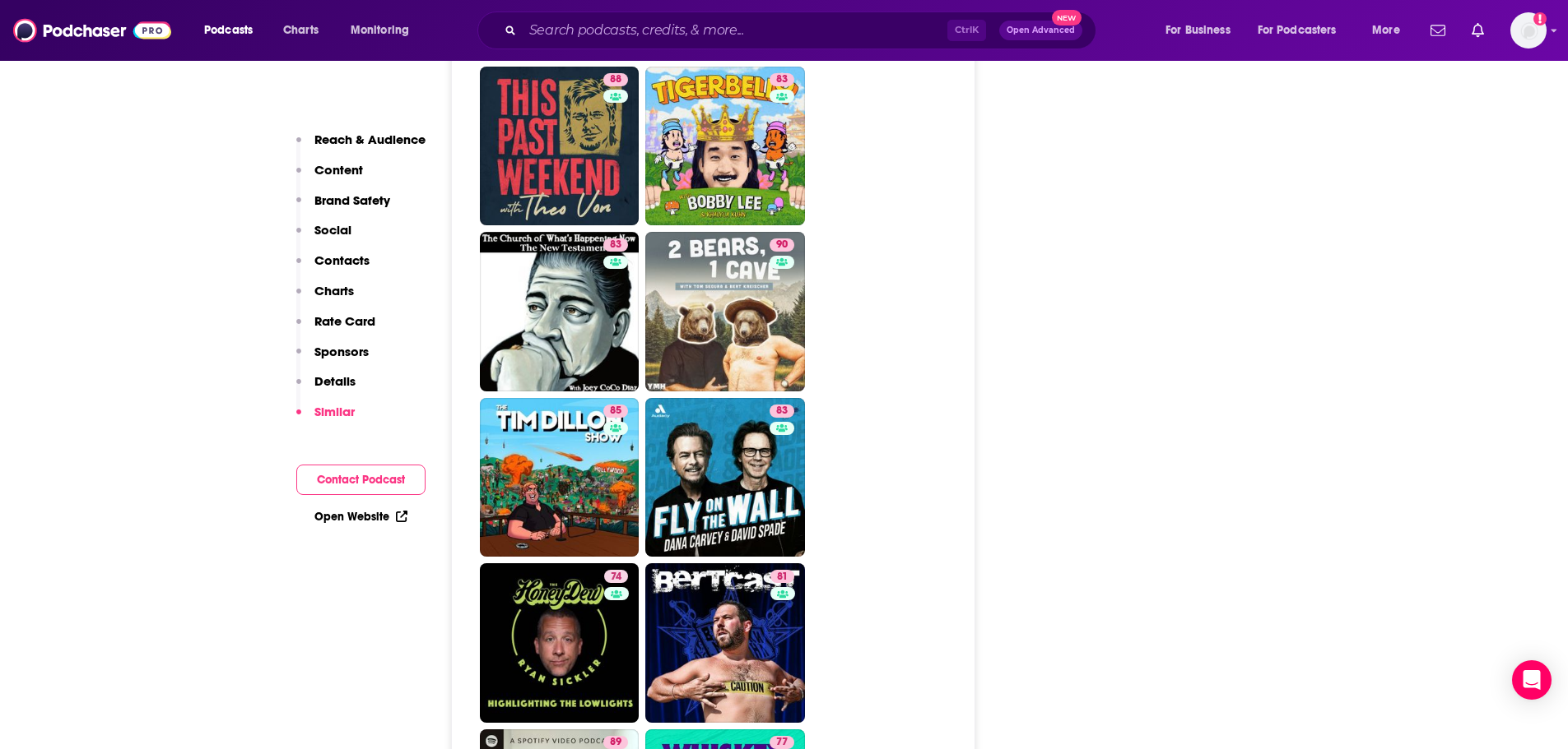
scroll to position [4606, 0]
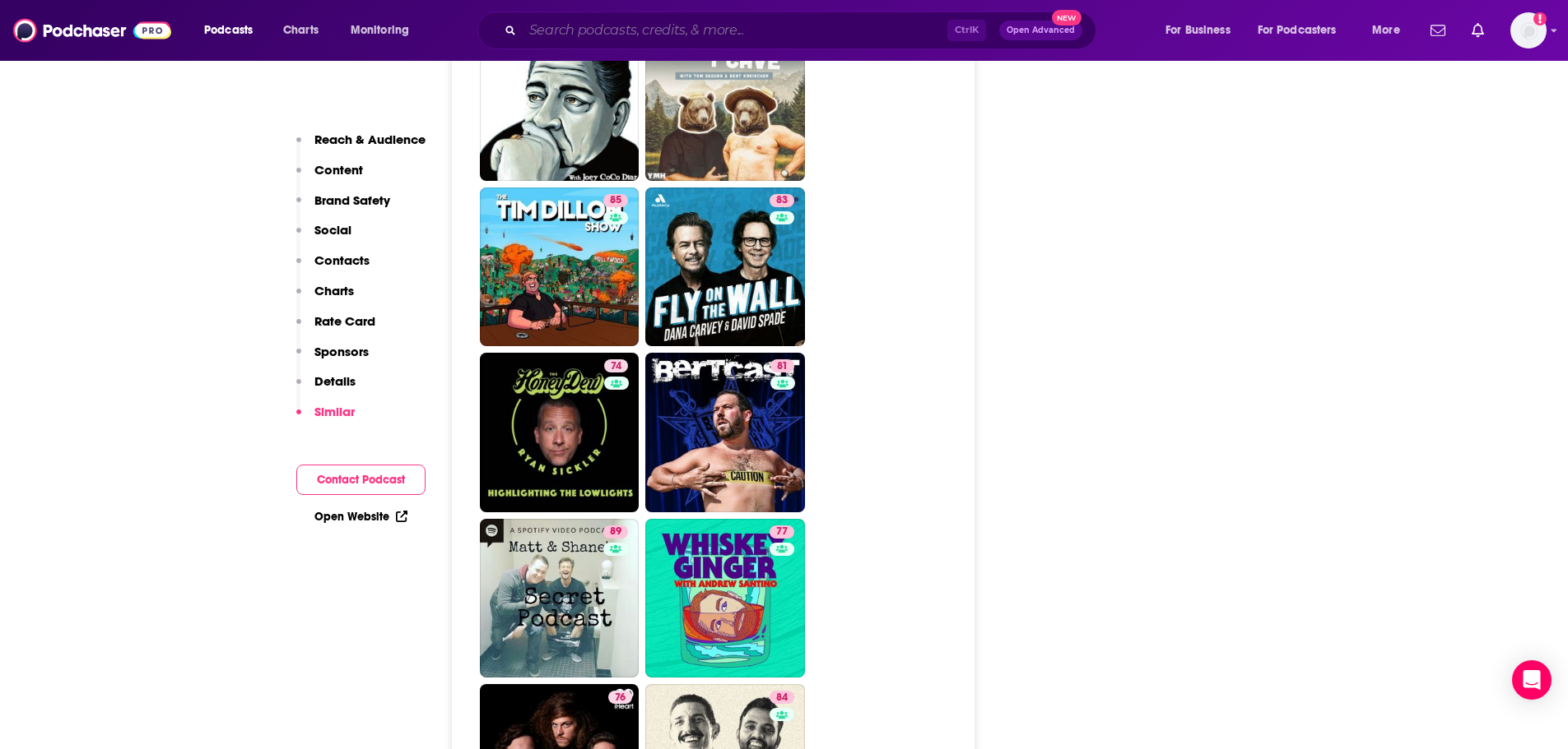
click at [621, 35] on input "Search podcasts, credits, & more..." at bounding box center [735, 30] width 424 height 26
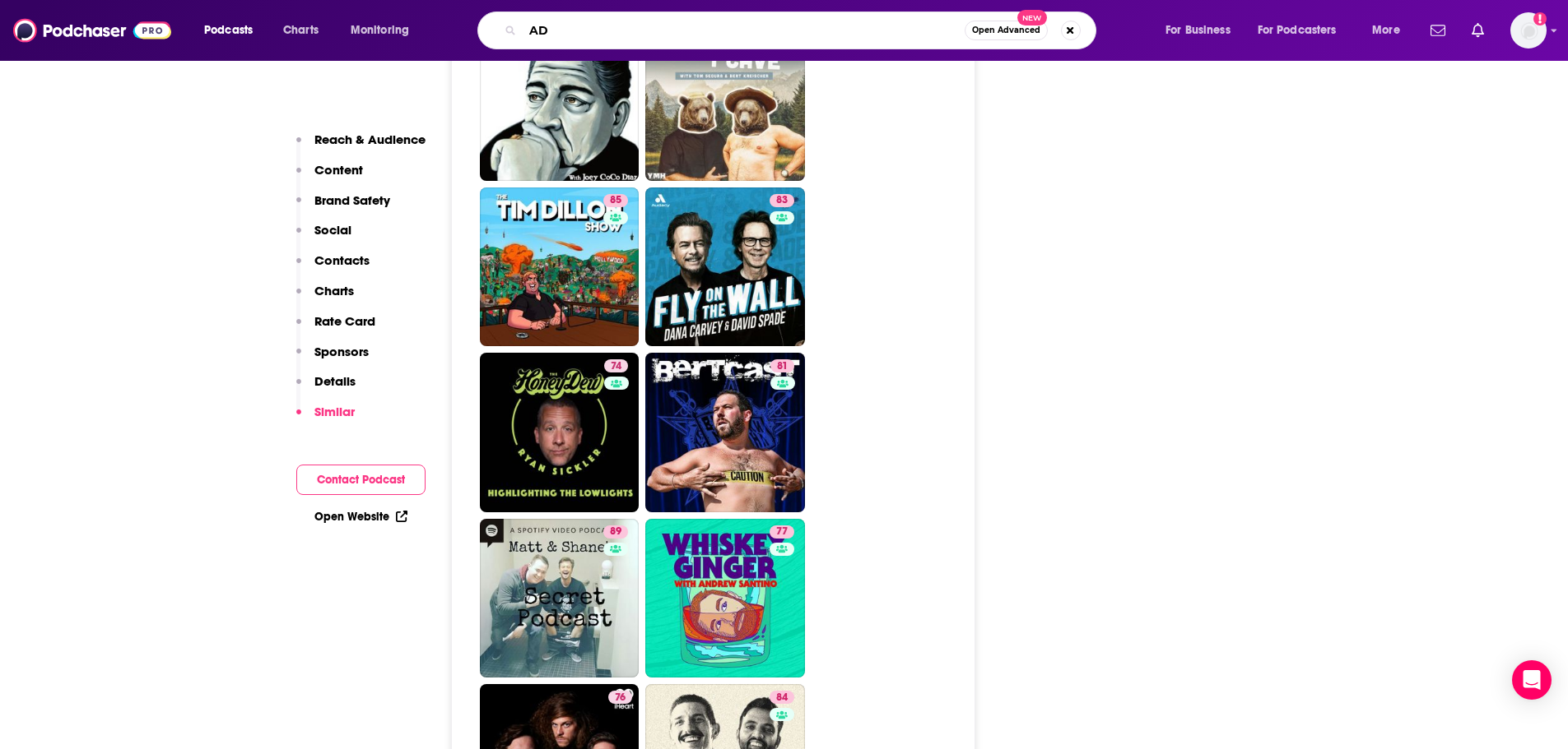
type input "ADT"
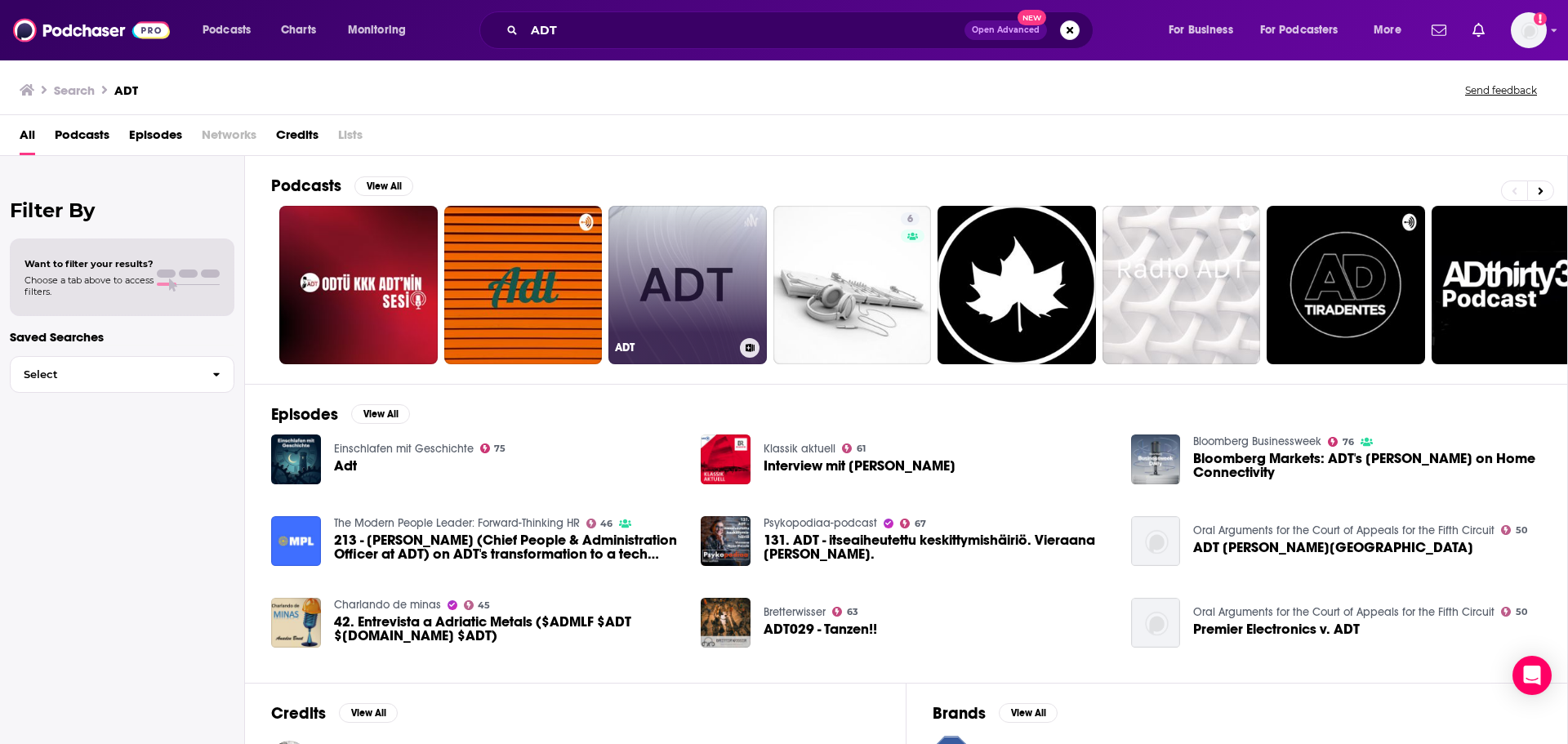
click at [682, 324] on link "ADT" at bounding box center [687, 285] width 159 height 159
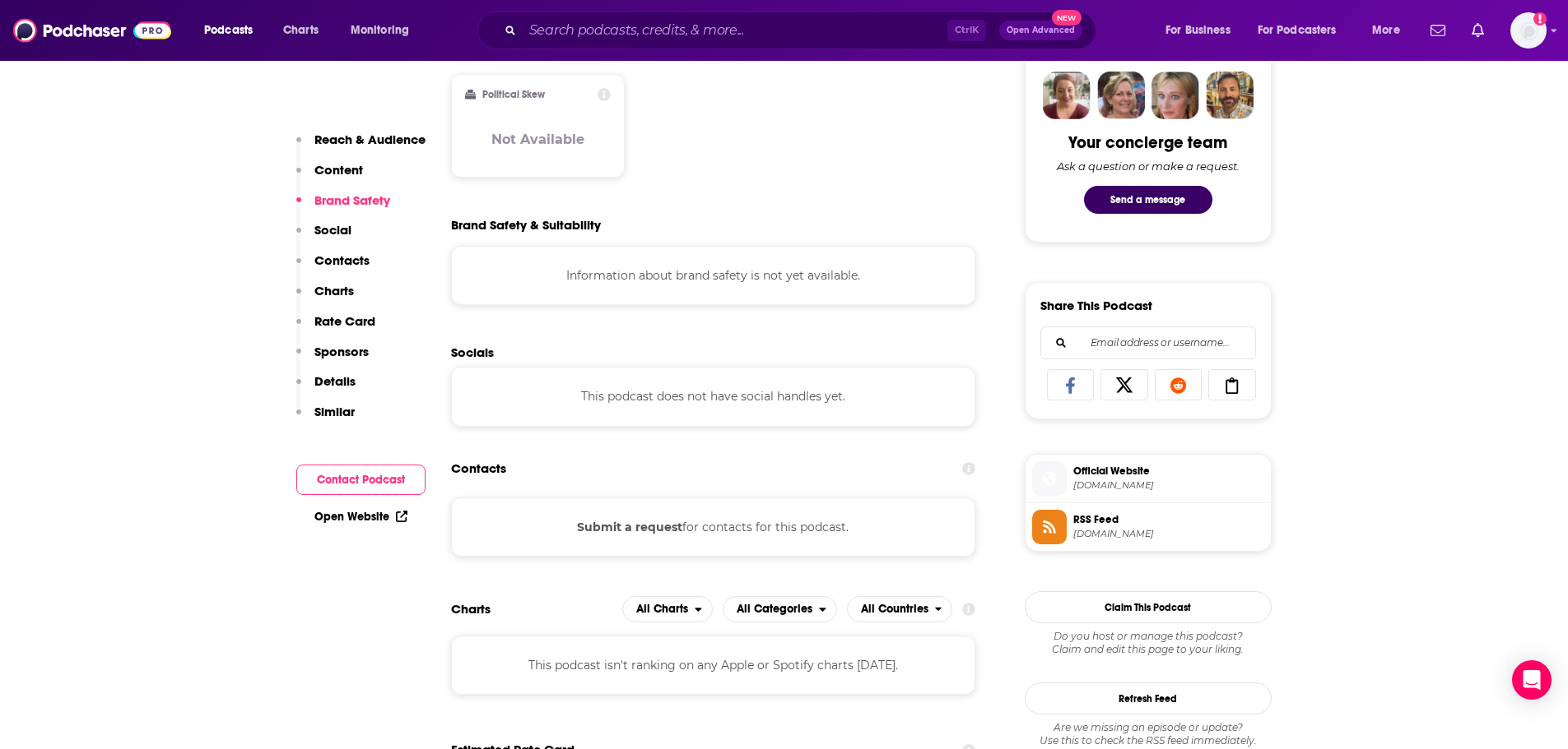
scroll to position [822, 0]
